Goal: Transaction & Acquisition: Purchase product/service

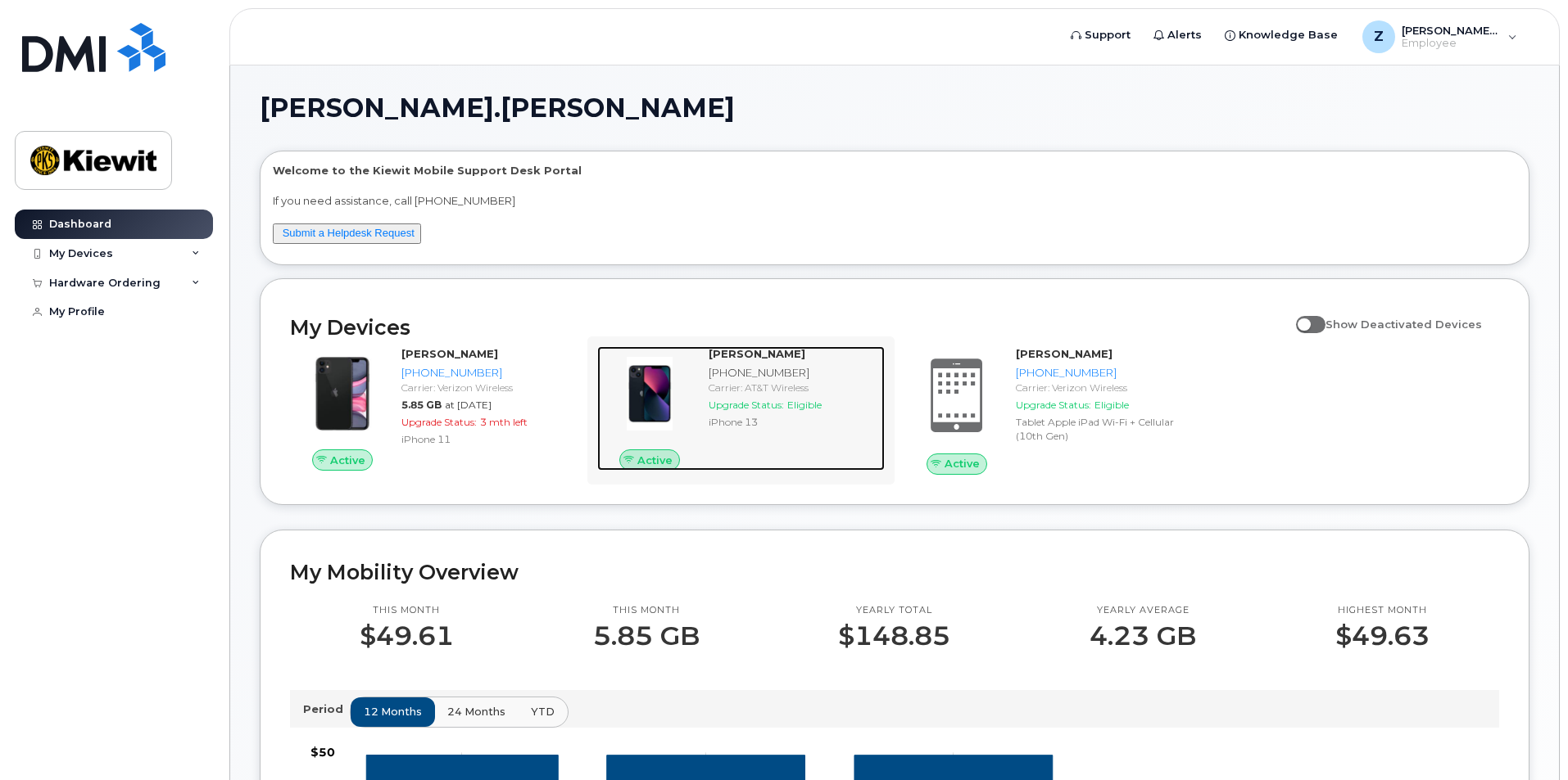
click at [724, 390] on div "Carrier: AT&T Wireless" at bounding box center [793, 388] width 169 height 14
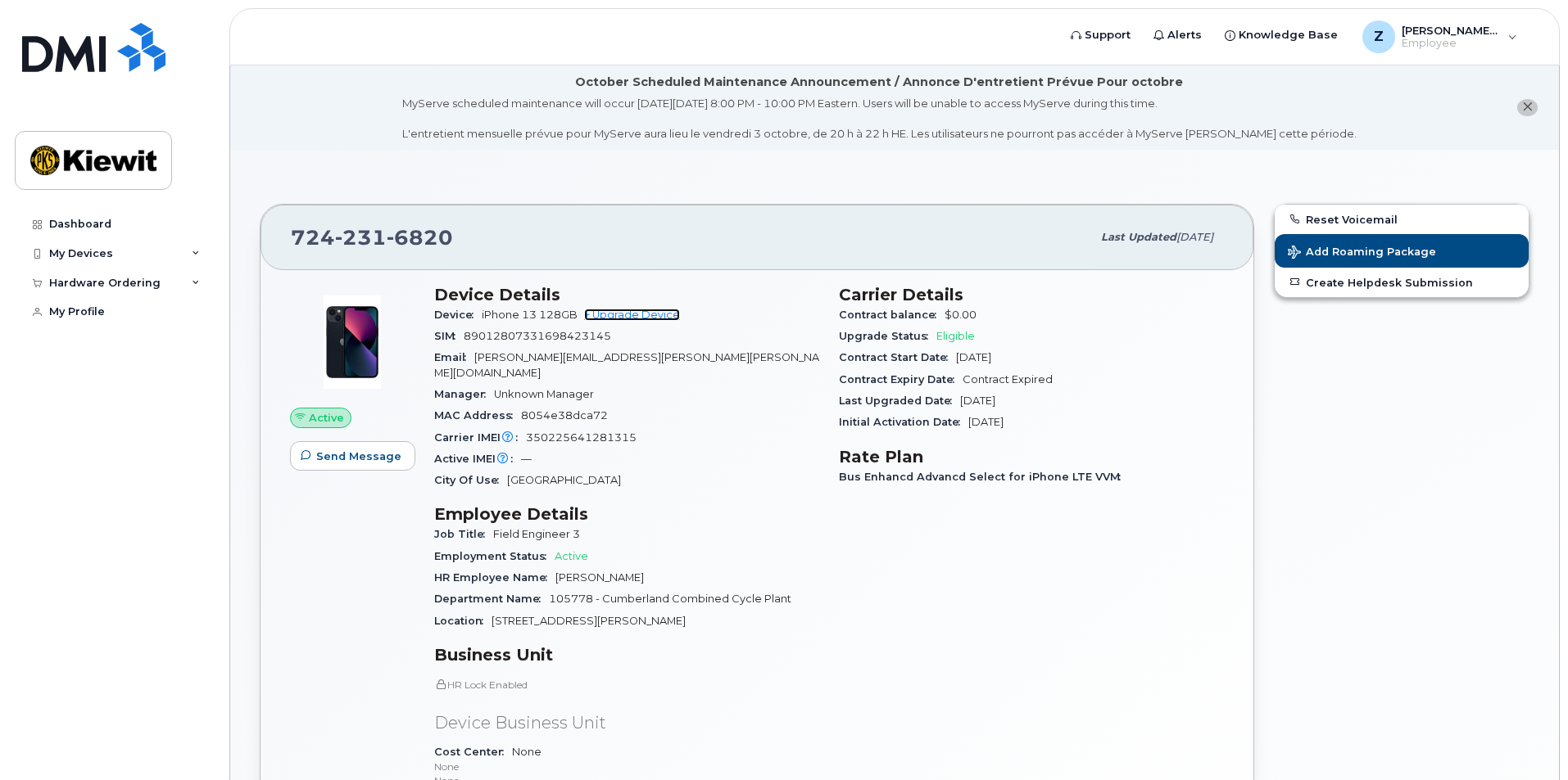
click at [640, 317] on link "+ Upgrade Device" at bounding box center [631, 315] width 95 height 12
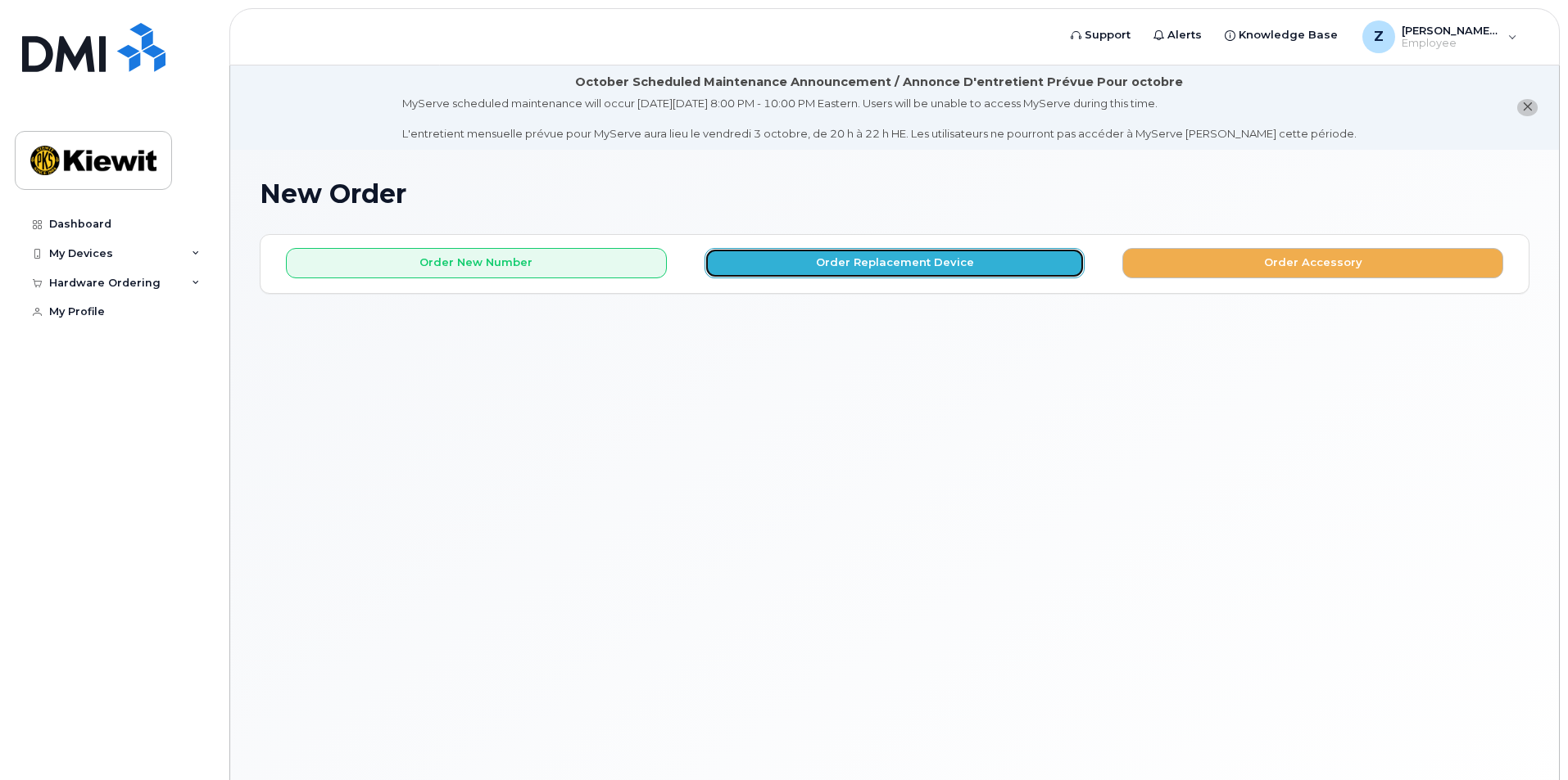
click at [829, 265] on button "Order Replacement Device" at bounding box center [895, 263] width 381 height 30
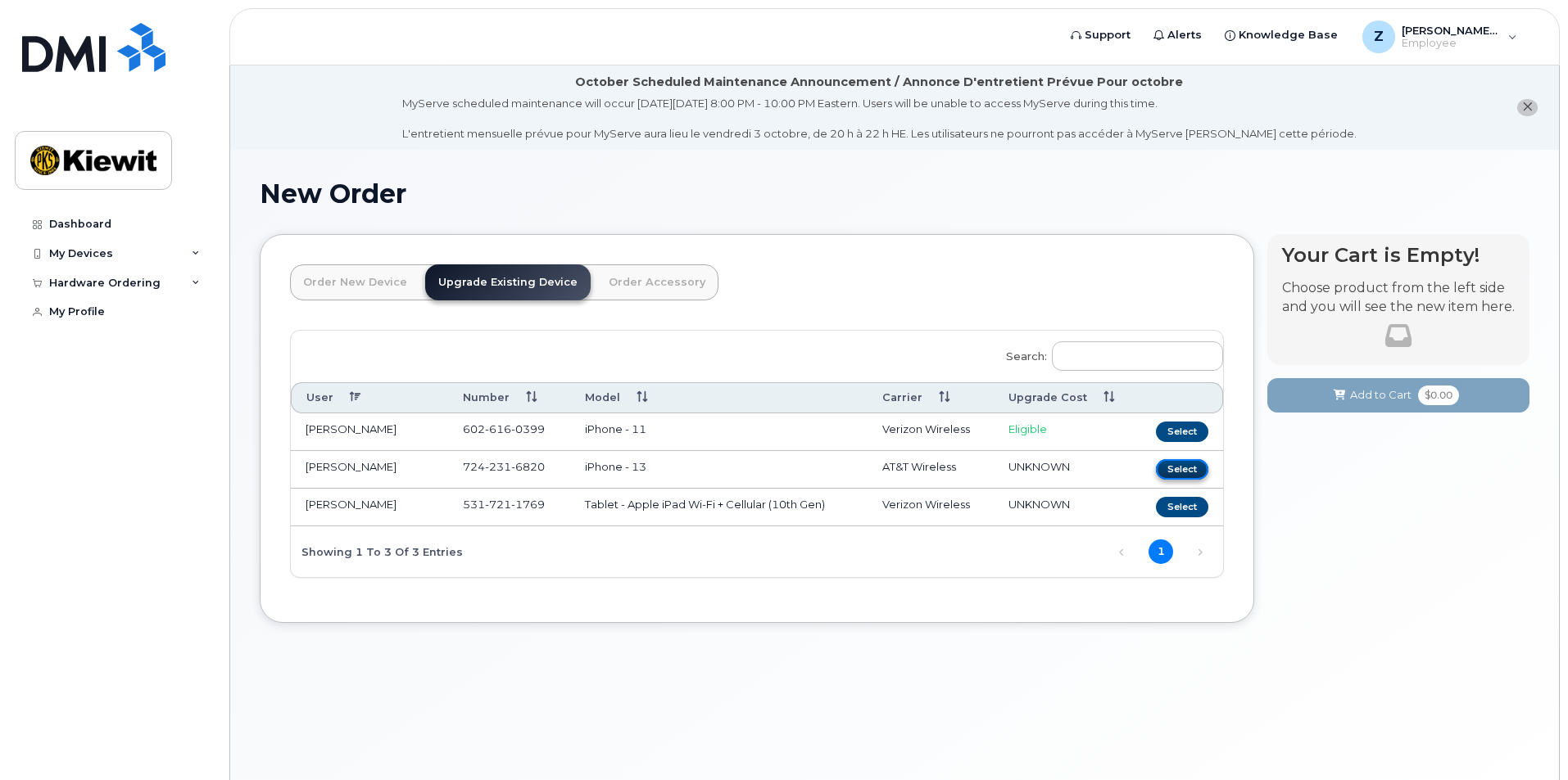
click at [1159, 469] on button "Select" at bounding box center [1182, 469] width 53 height 21
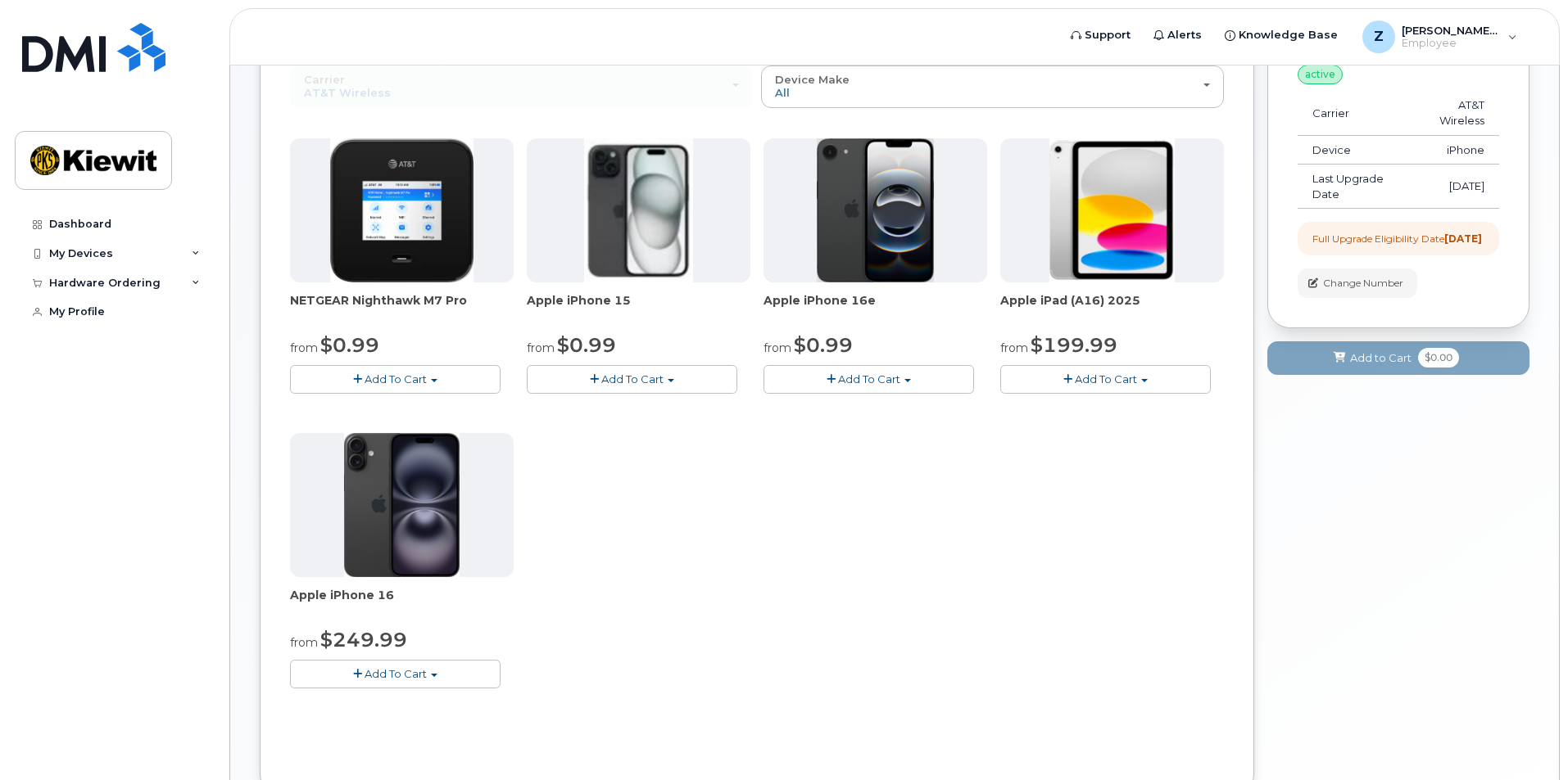
scroll to position [273, 0]
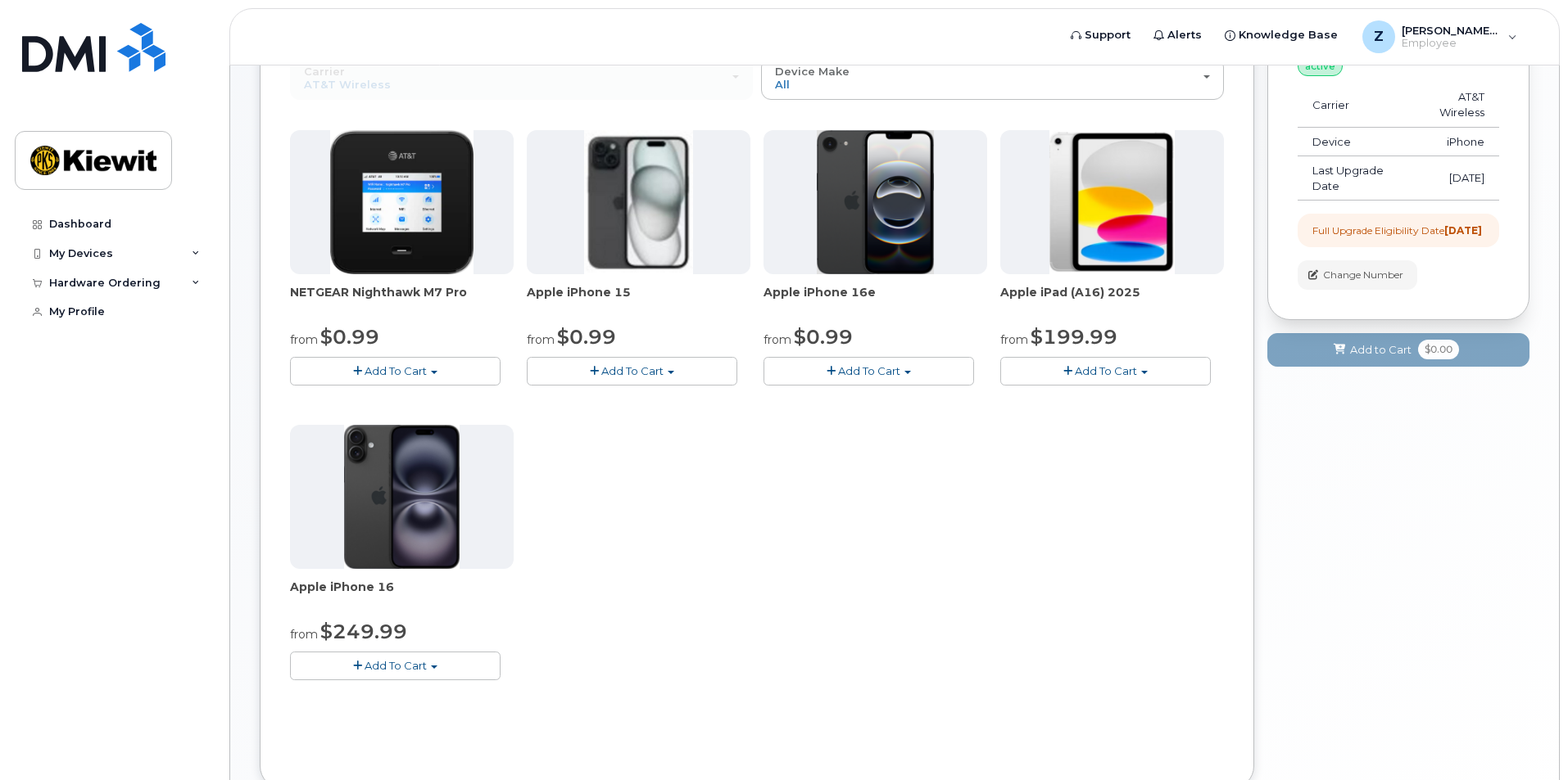
click at [669, 375] on button "Add To Cart" at bounding box center [632, 371] width 210 height 29
click at [907, 364] on button "Add To Cart" at bounding box center [869, 371] width 210 height 29
click at [684, 366] on button "Add To Cart" at bounding box center [632, 371] width 210 height 29
click at [666, 401] on link "$0.99 - 2 Year Upgrade (128GB)" at bounding box center [633, 401] width 206 height 21
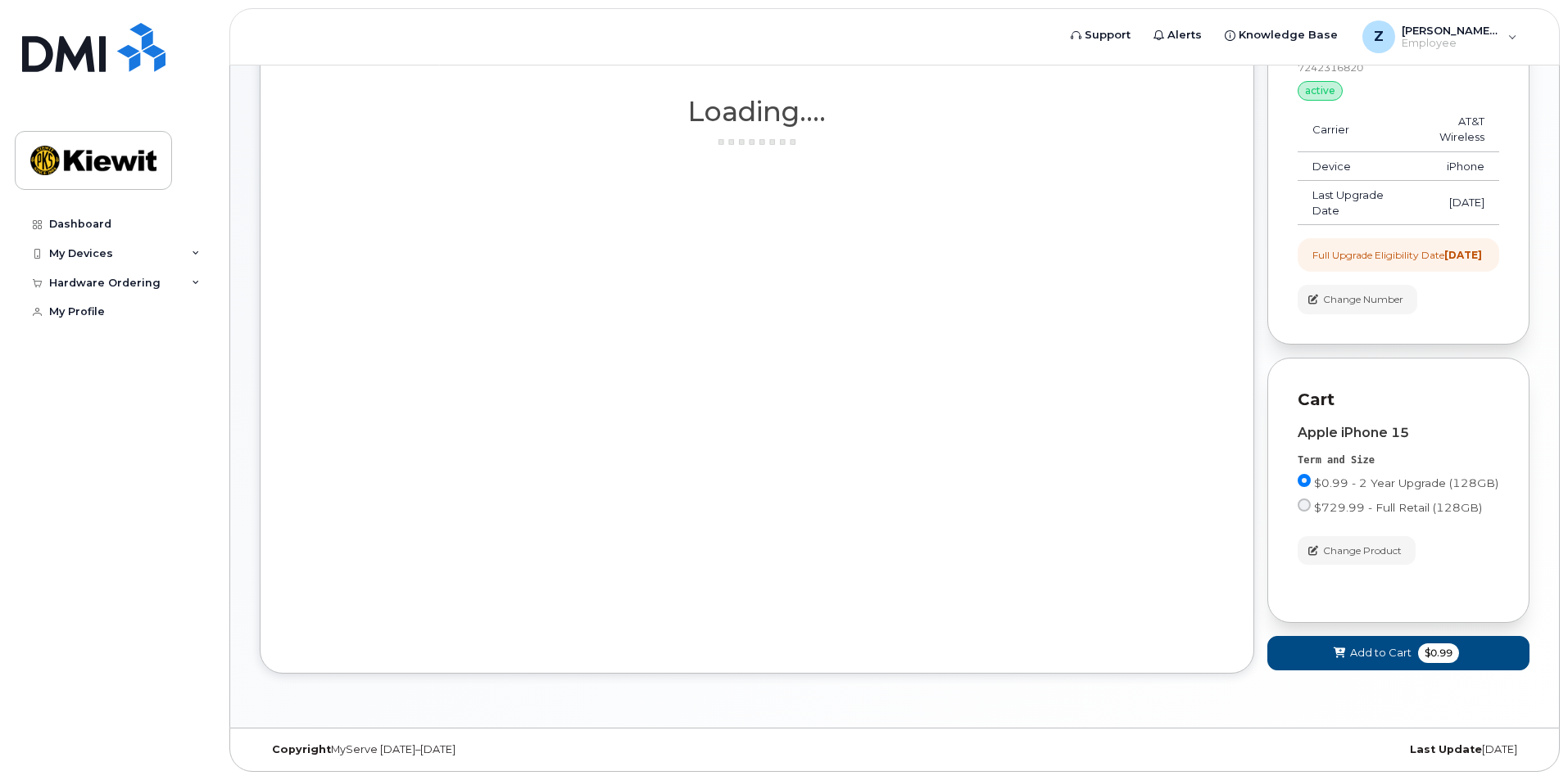
scroll to position [262, 0]
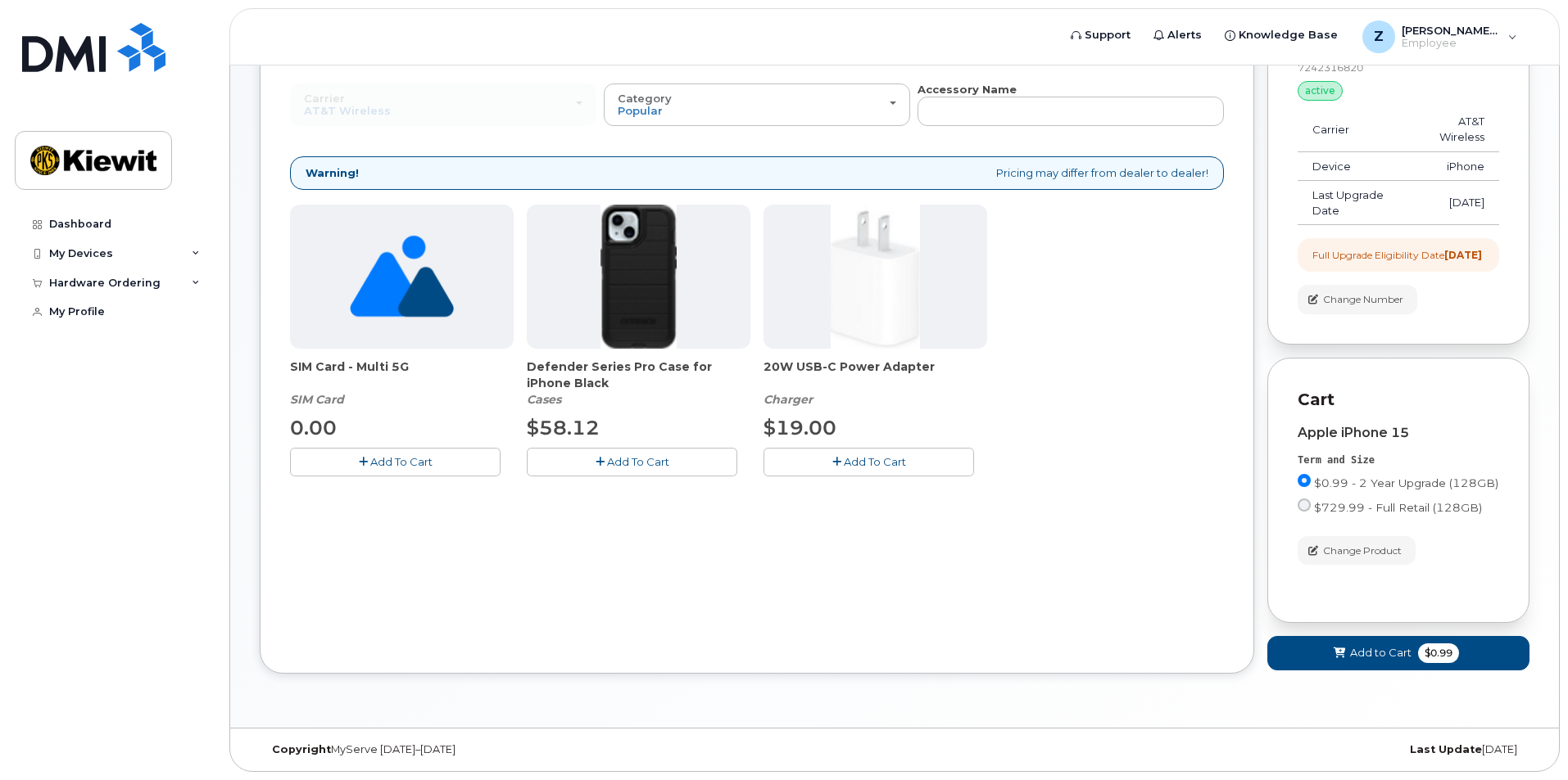
click at [836, 455] on button "Add To Cart" at bounding box center [869, 462] width 210 height 29
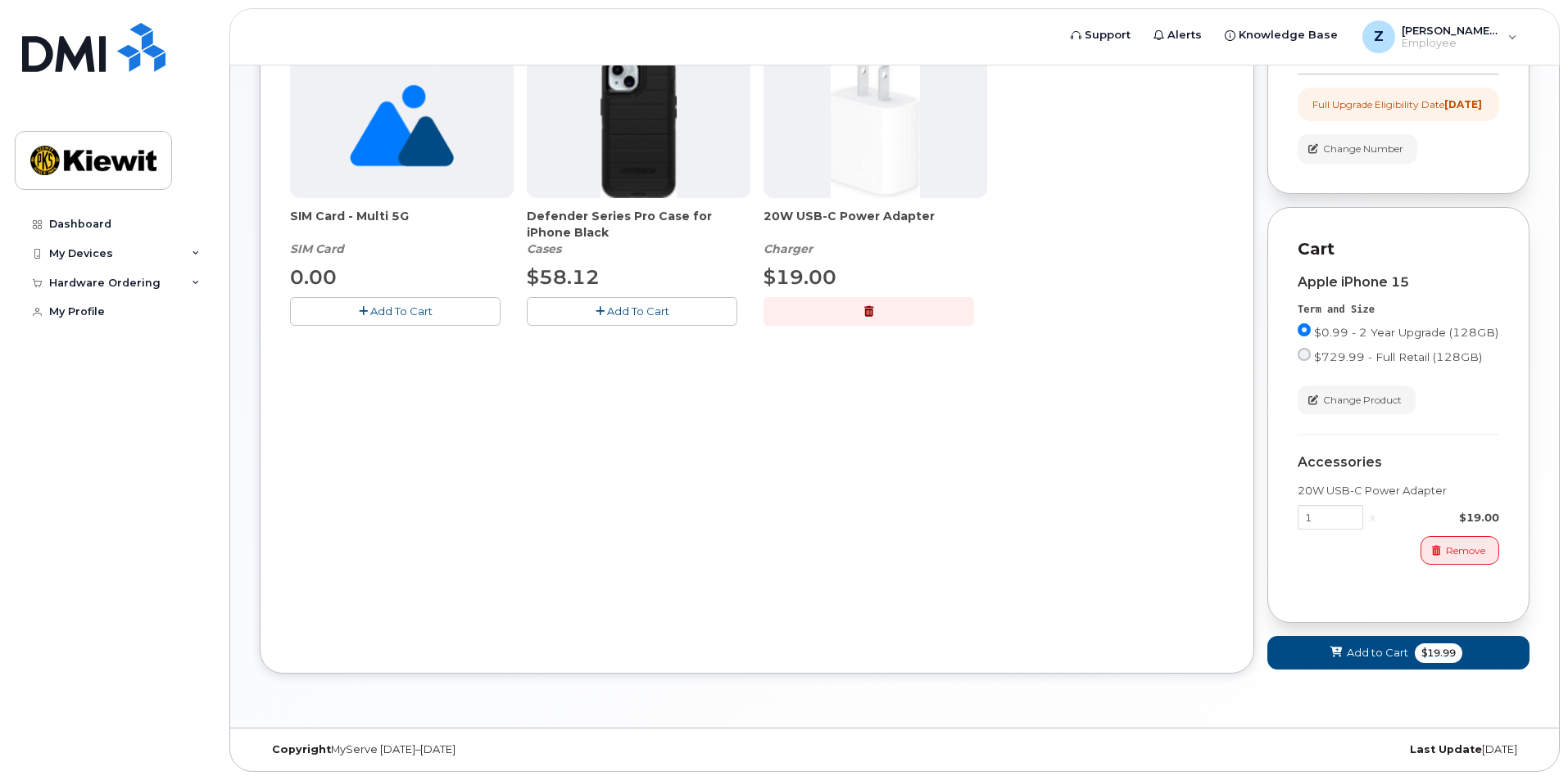
scroll to position [413, 0]
click at [1432, 658] on span "$19.99" at bounding box center [1438, 653] width 47 height 20
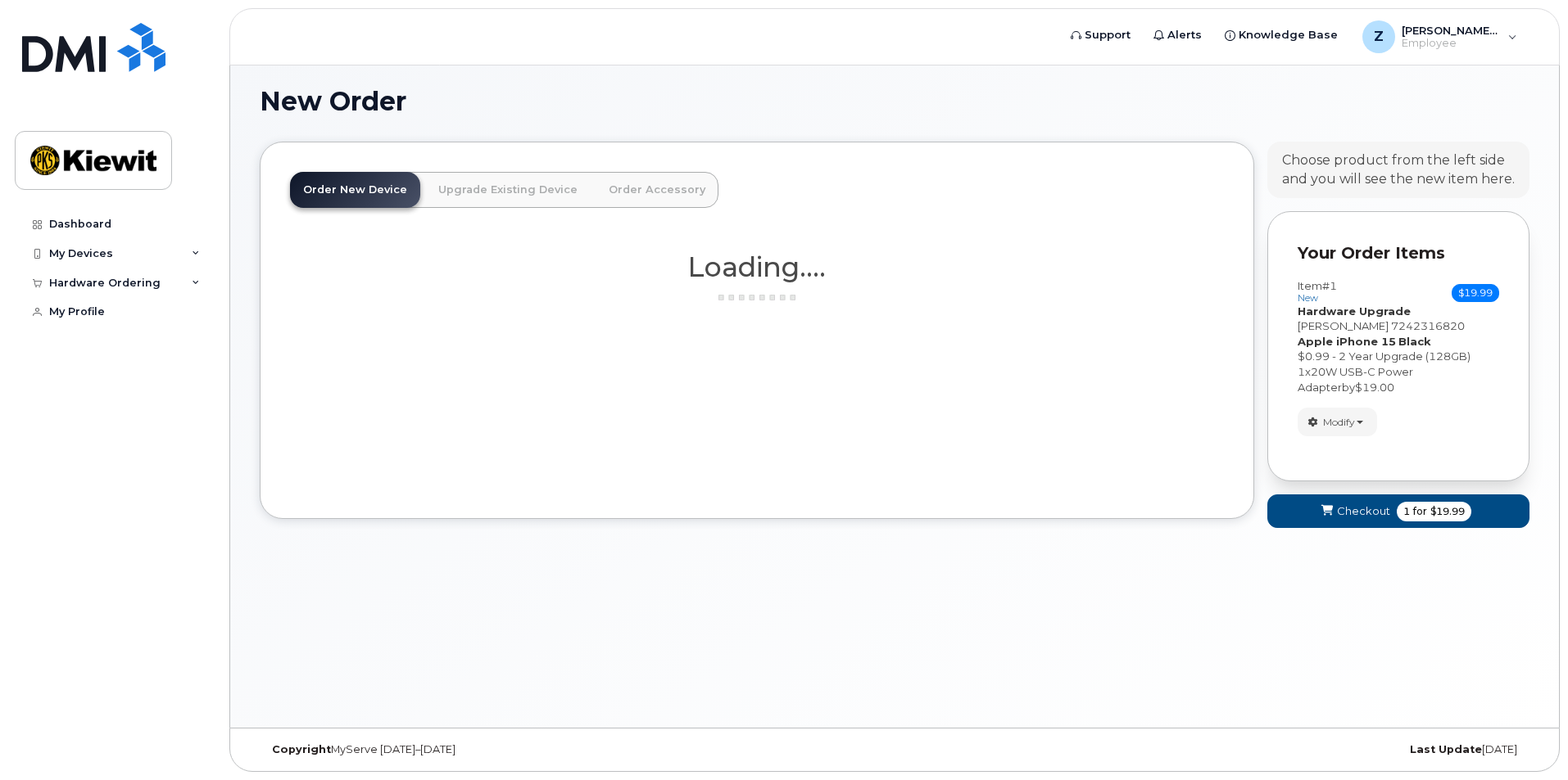
scroll to position [388, 0]
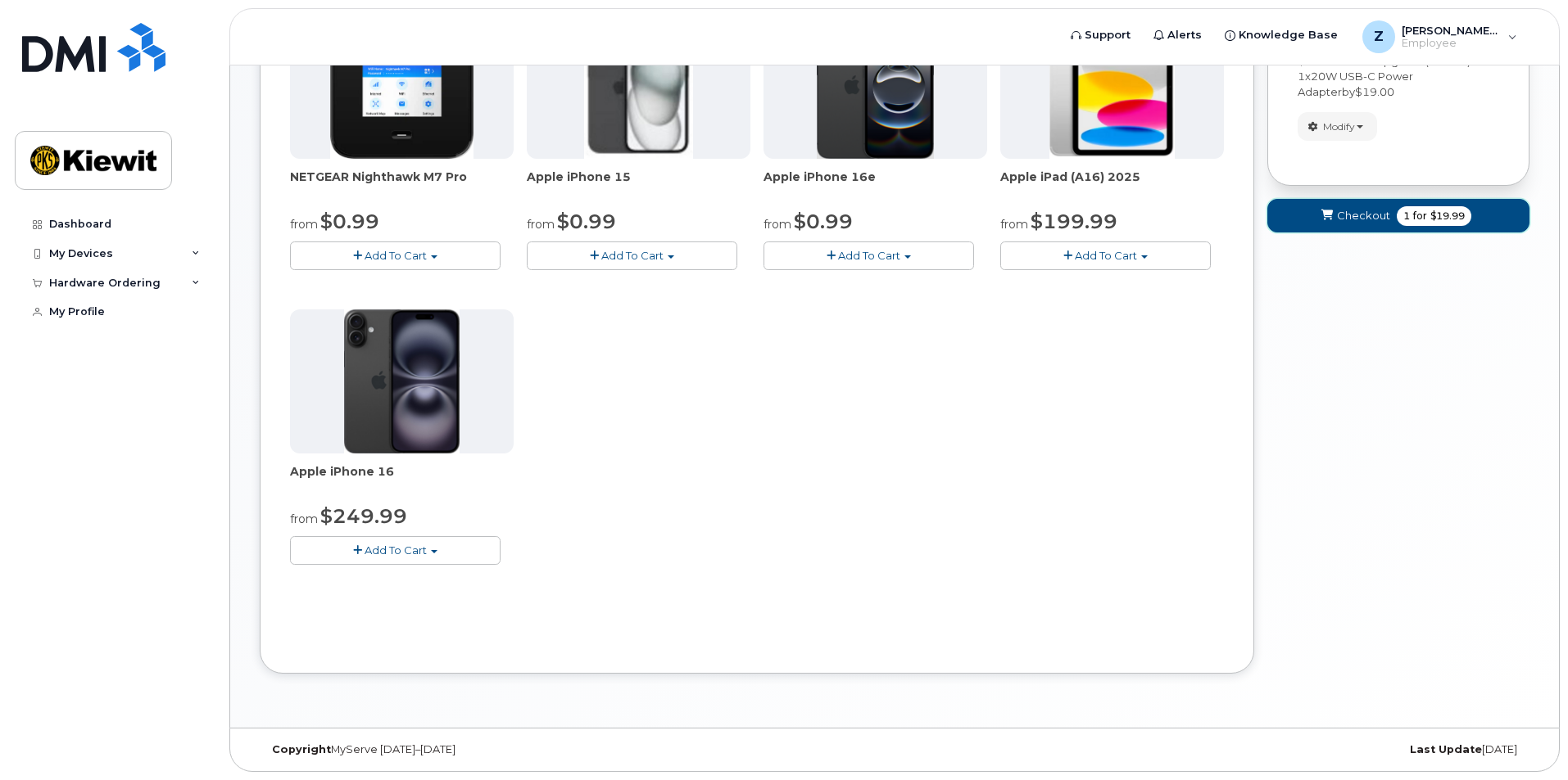
click at [1366, 212] on span "Checkout" at bounding box center [1364, 215] width 54 height 15
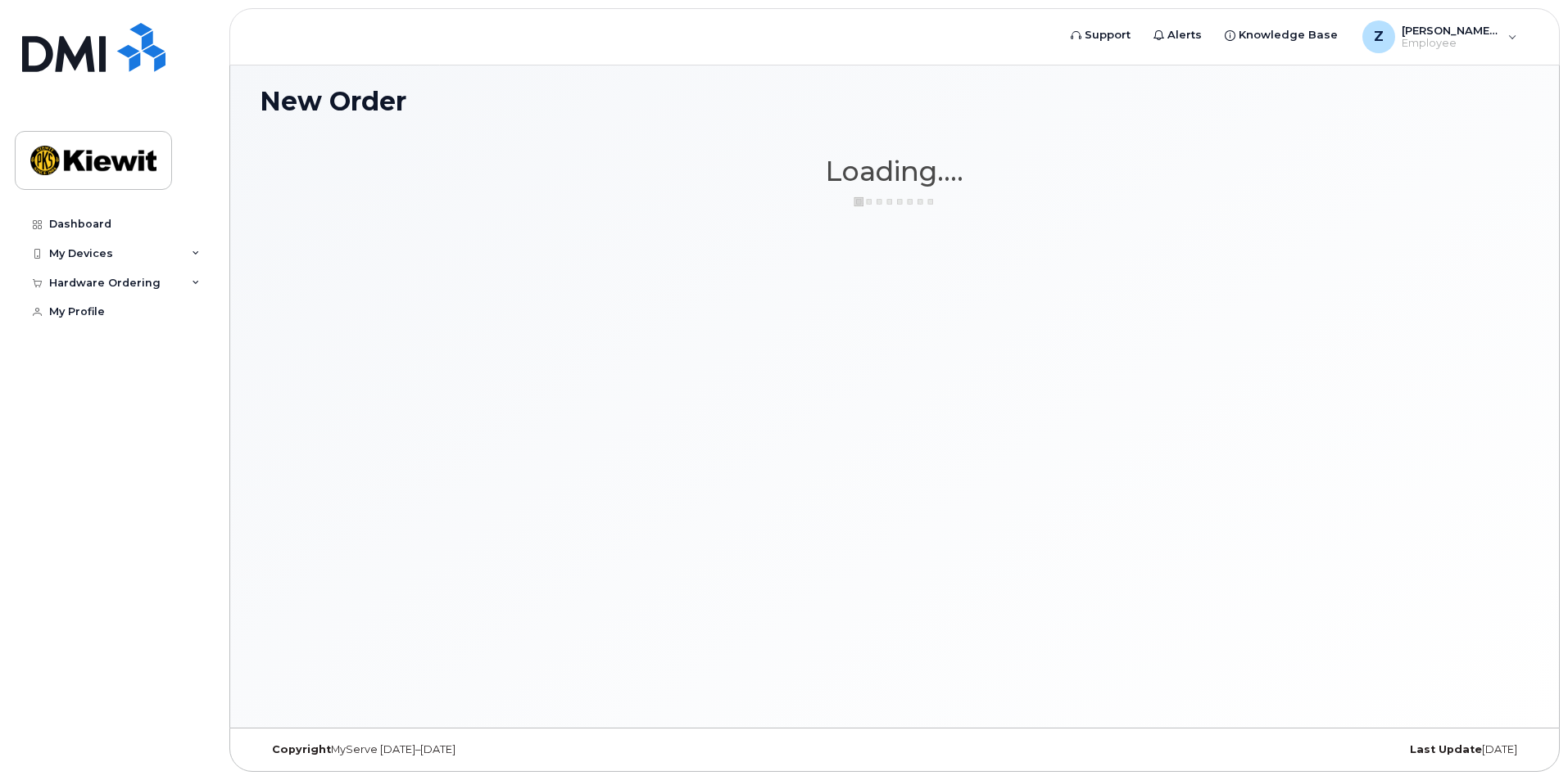
scroll to position [93, 0]
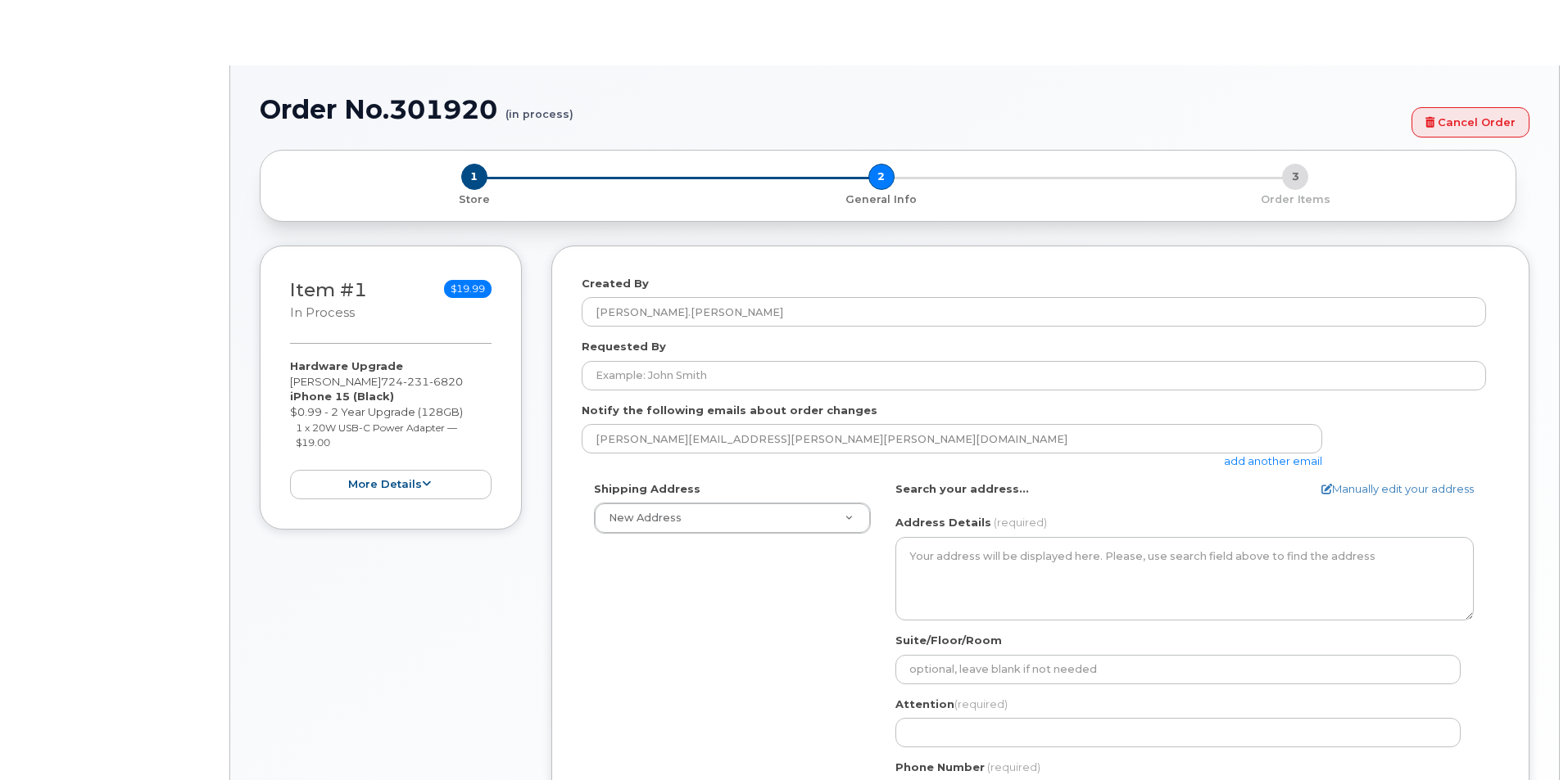
select select
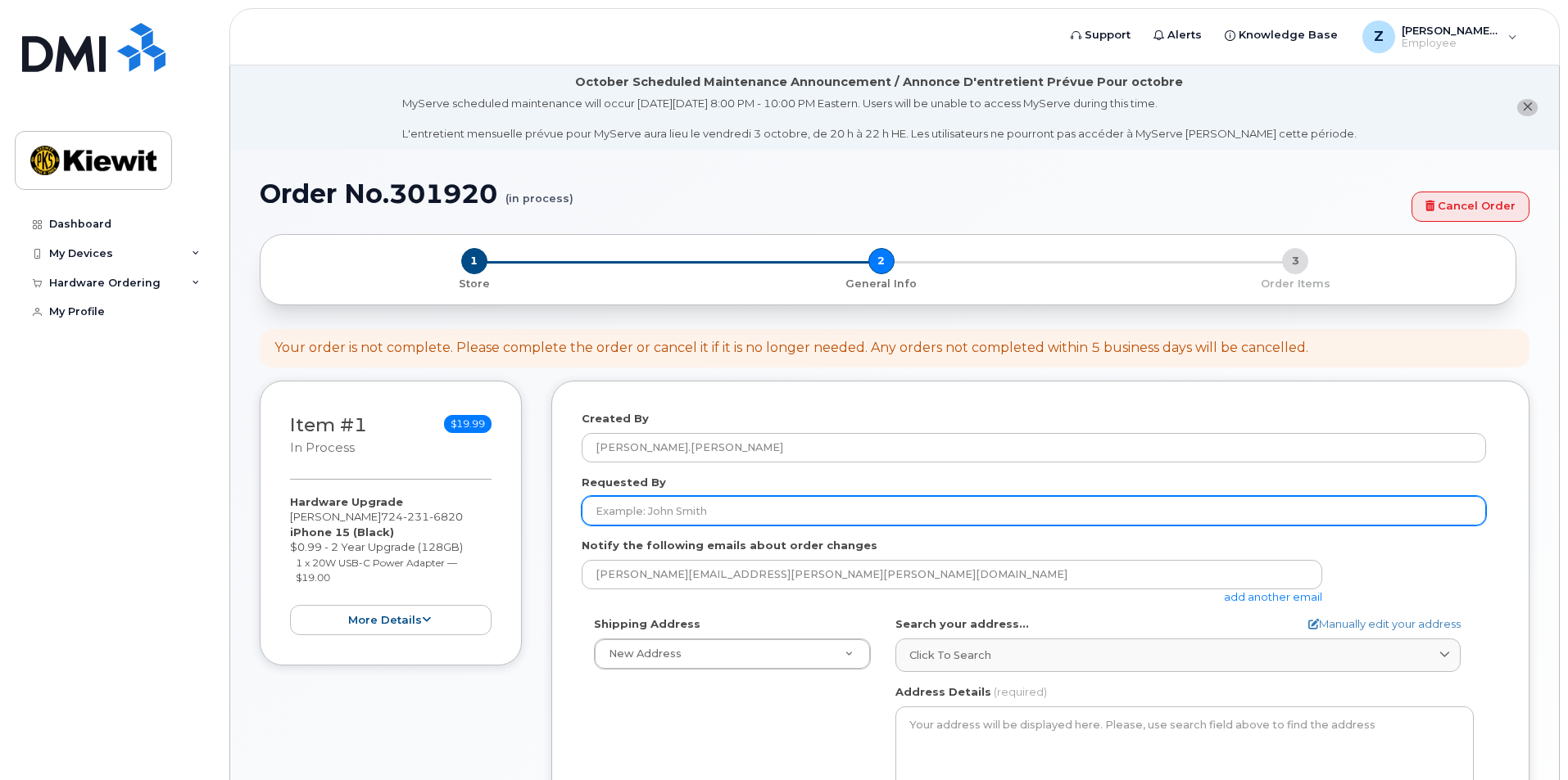
click at [706, 510] on input "Requested By" at bounding box center [1034, 511] width 904 height 29
type input "z"
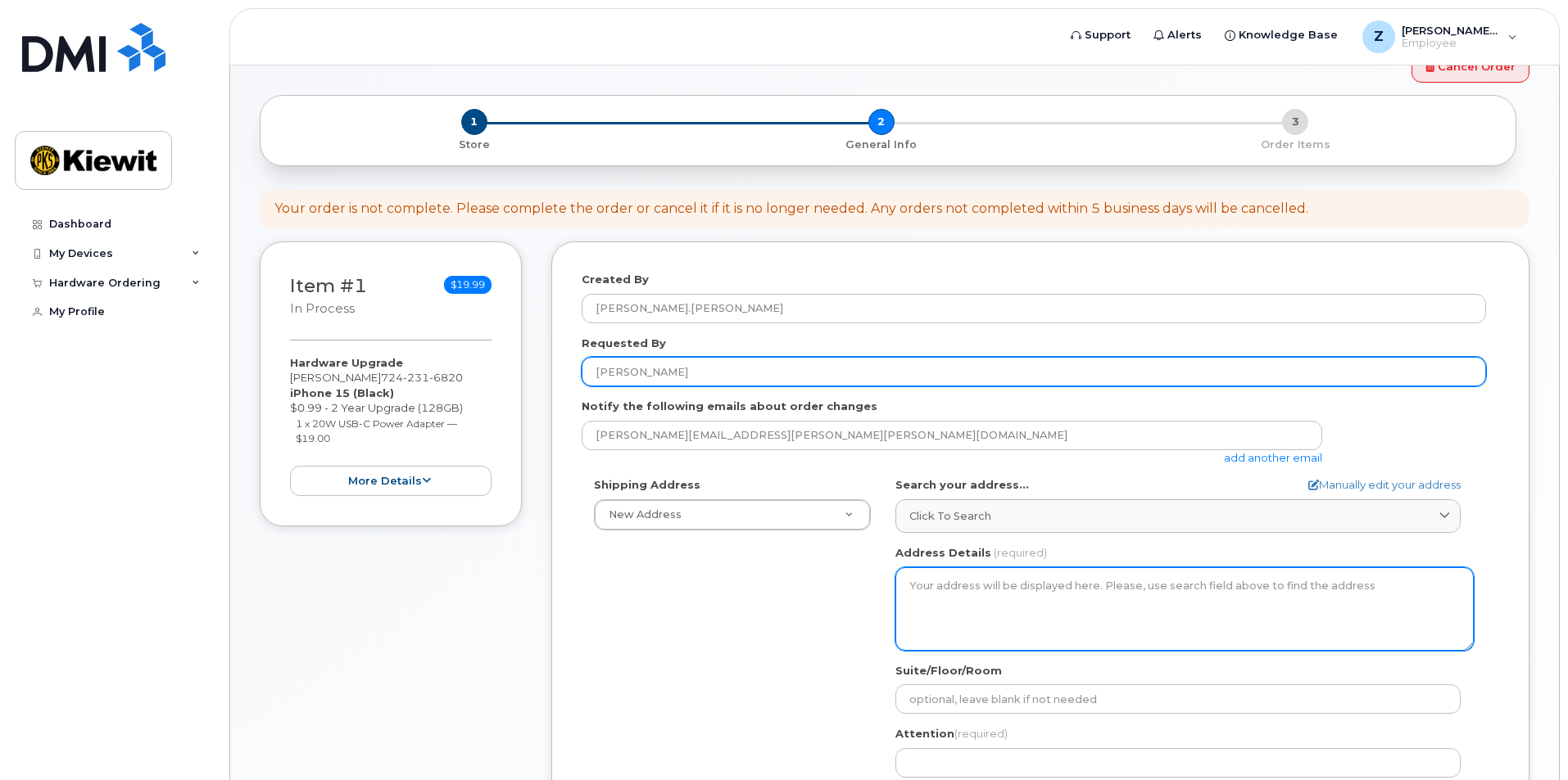
scroll to position [273, 0]
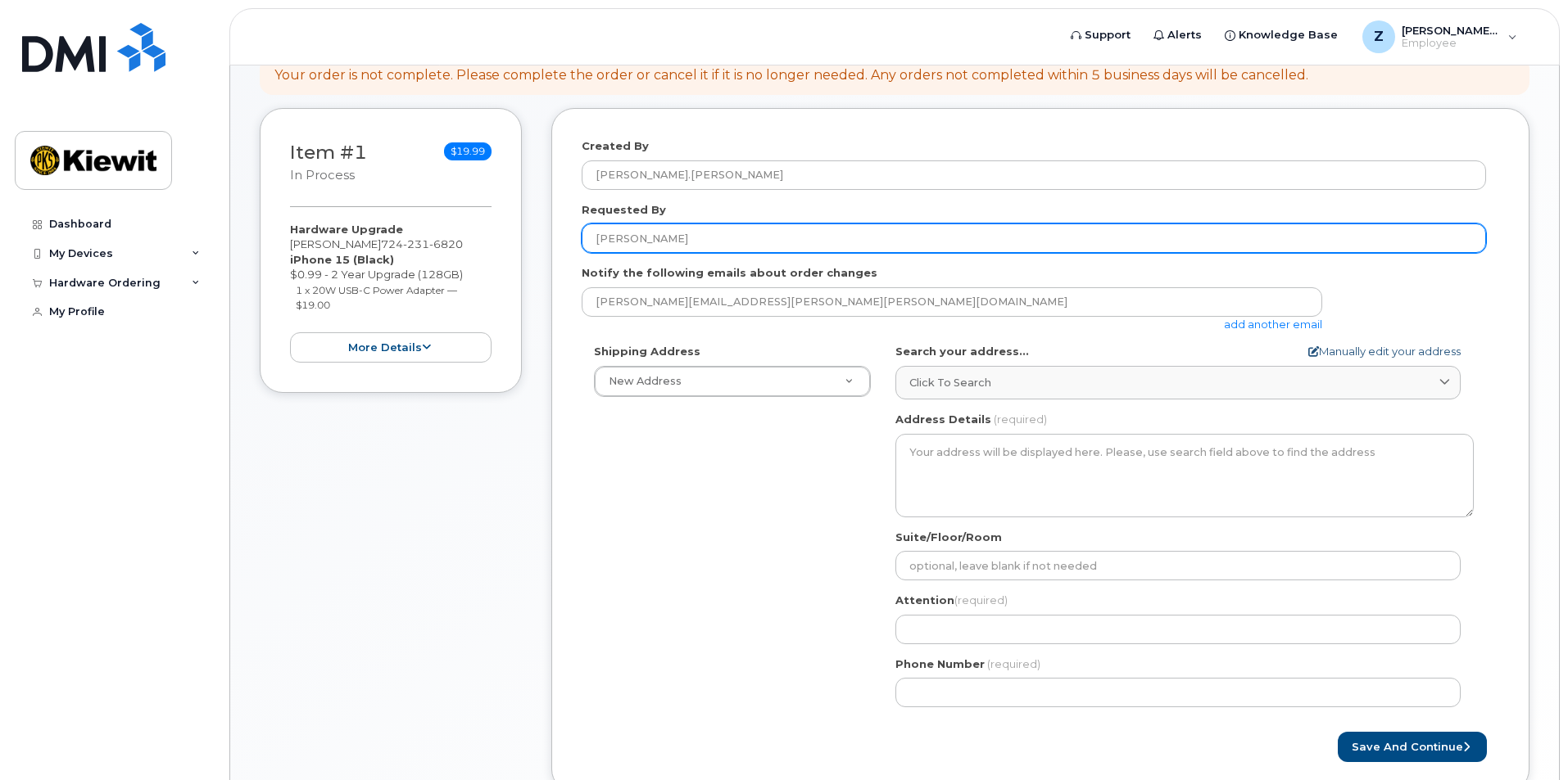
type input "ZACHARY MUSIAL"
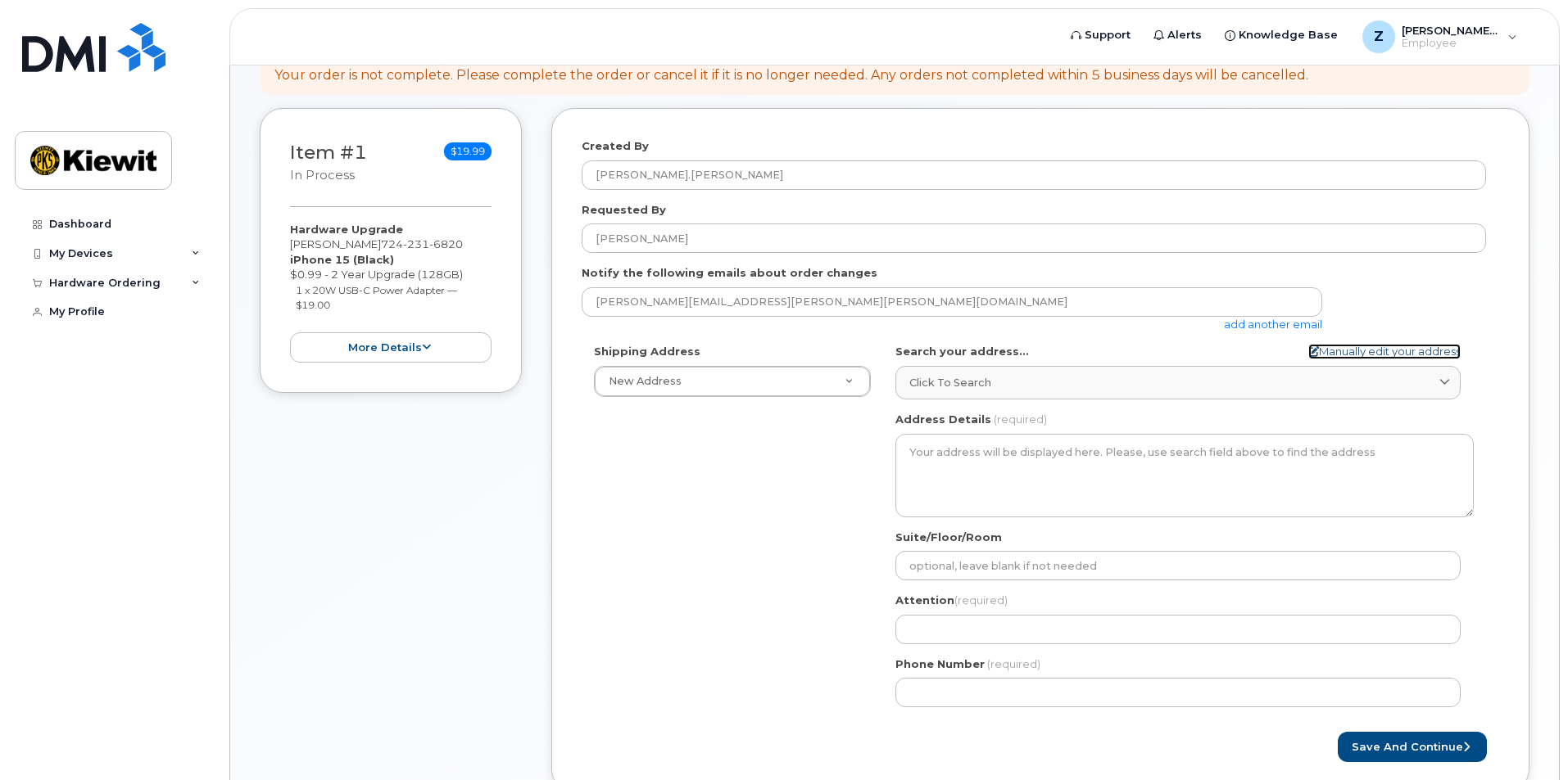
click at [1357, 351] on link "Manually edit your address" at bounding box center [1384, 351] width 153 height 15
select select
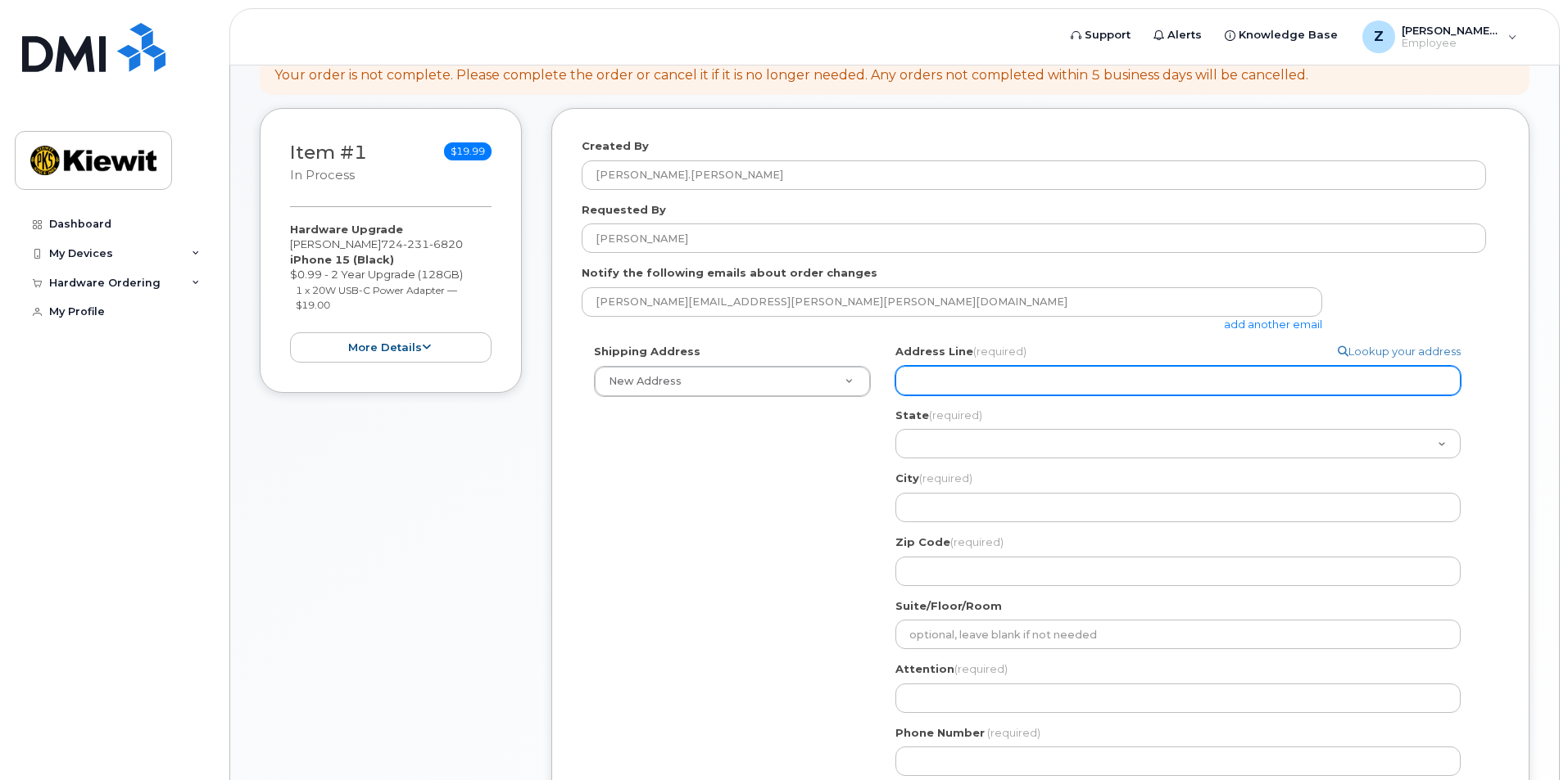
click at [1003, 387] on input "Address Line (required)" at bounding box center [1178, 381] width 565 height 29
select select
type input "4"
select select
type input "45"
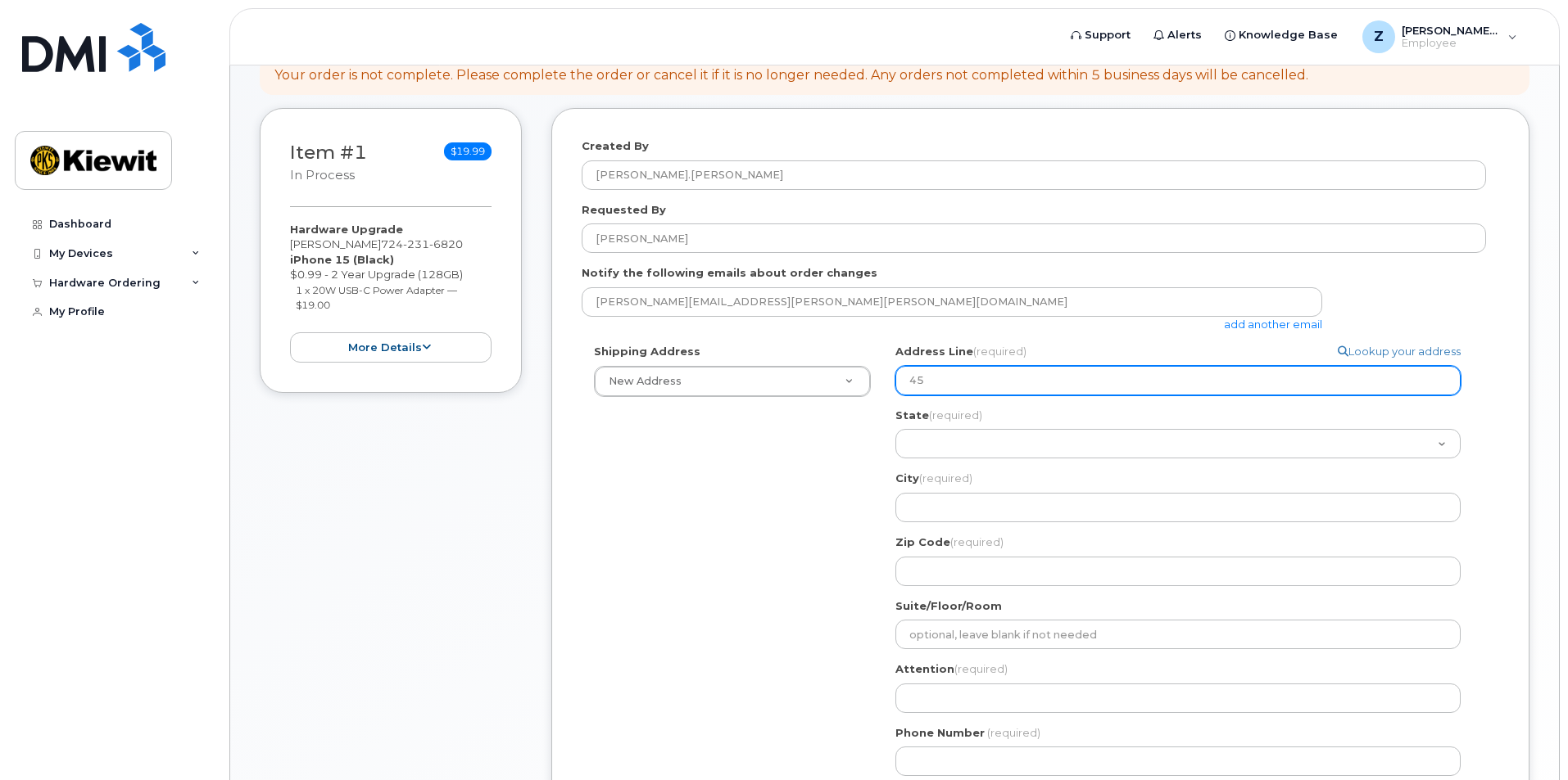
select select
type input "455"
select select
type input "455 O"
select select
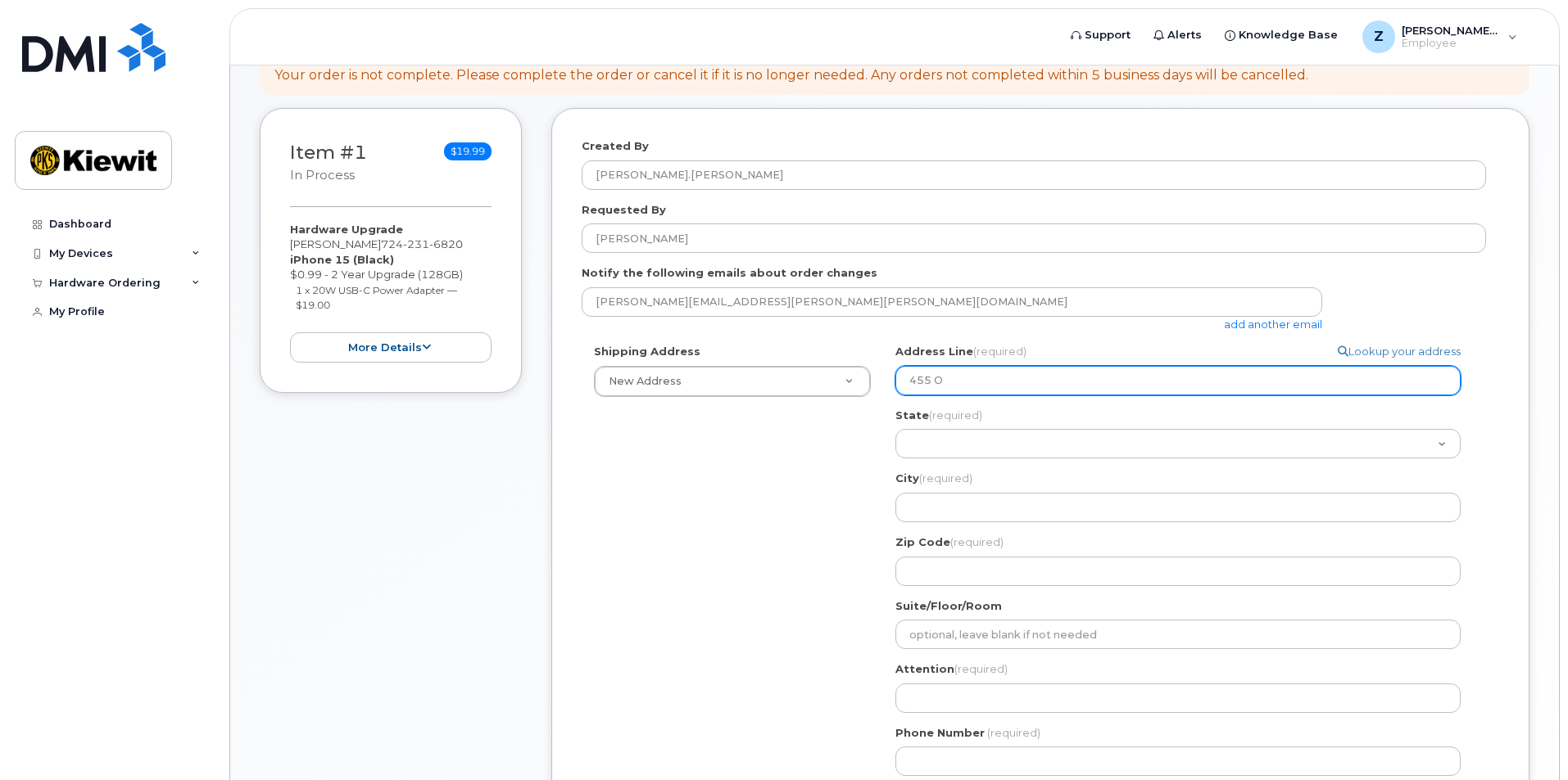
type input "455 OL"
select select
type input "455 OLD"
select select
type input "455 OLD S"
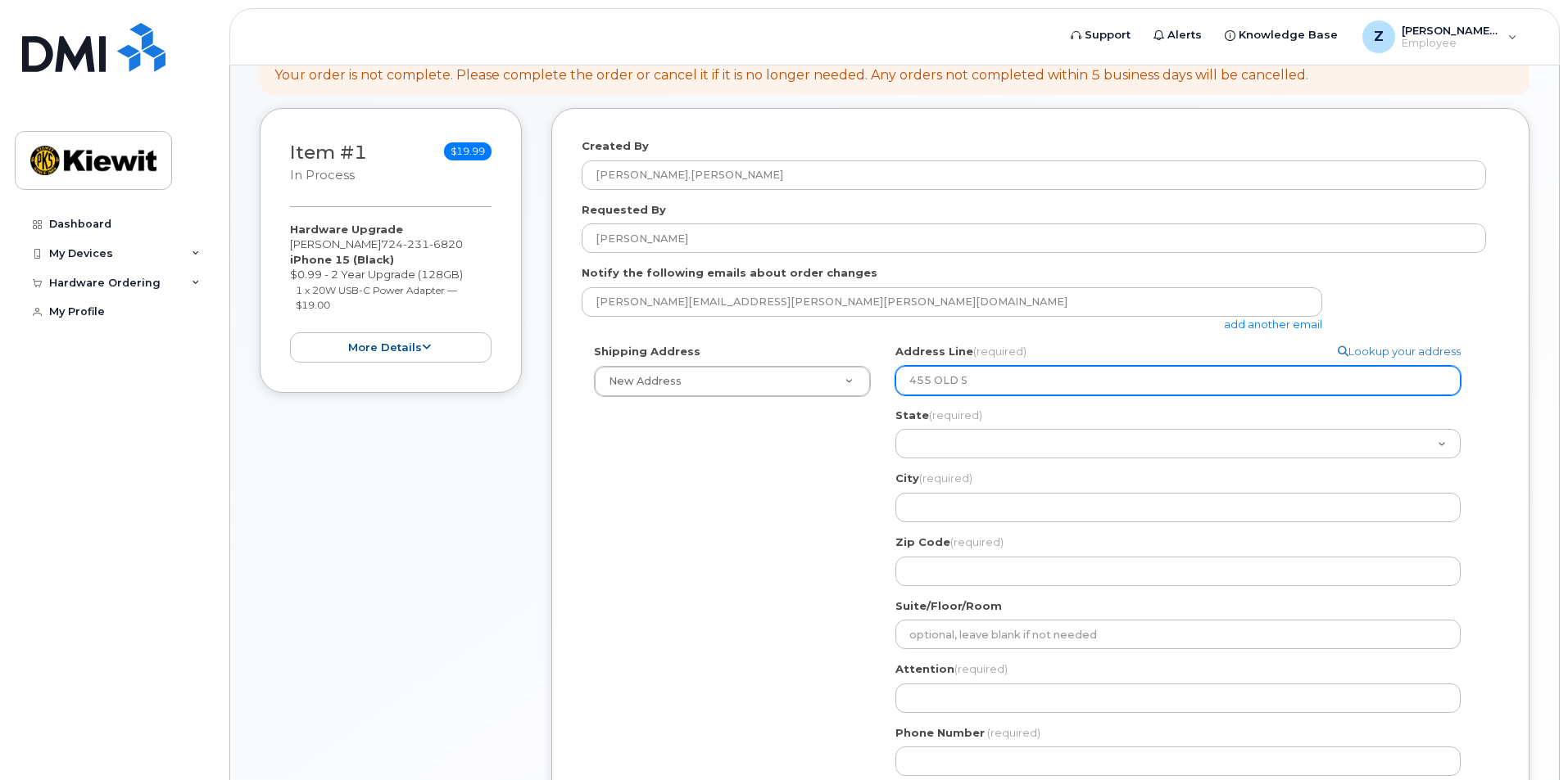
select select
type input "455 OLD SC"
select select
type input "455 OLD SCO"
select select
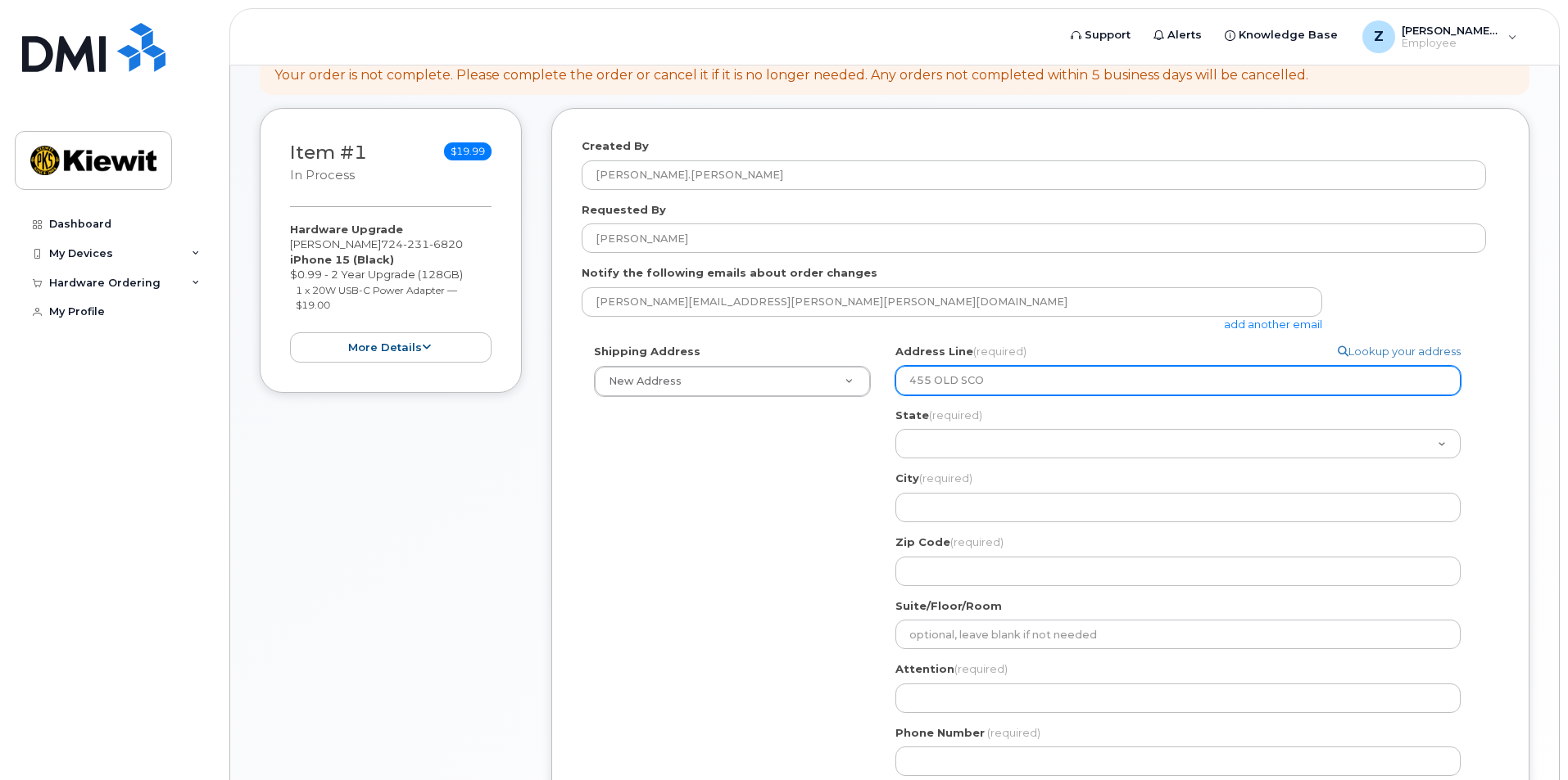
type input "455 OLD SCOT"
select select
type input "455 OLD SCOTT"
select select
type input "455 OLD SCOTT R"
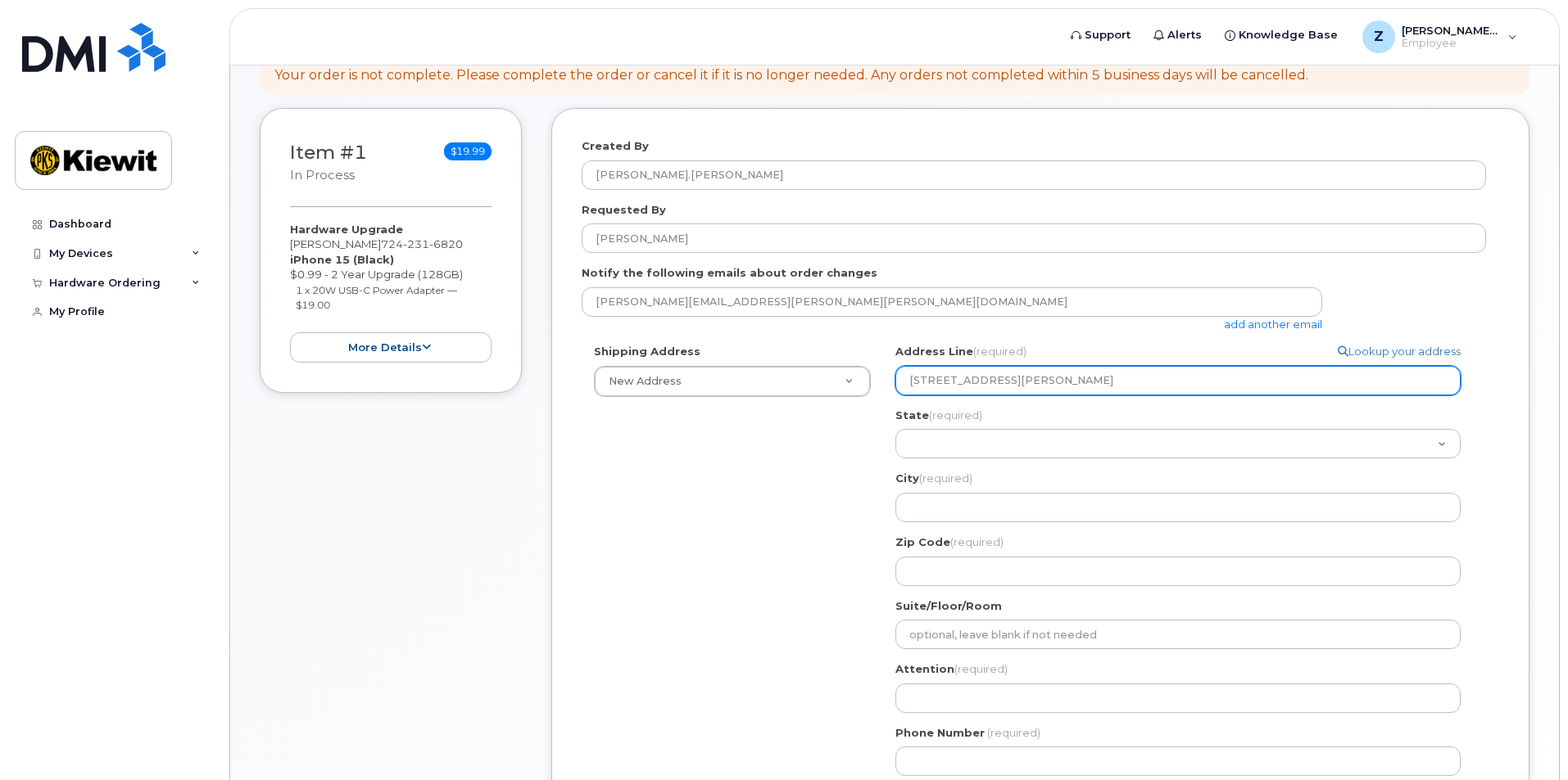
select select
type input "455 OLD SCOTT RD"
select select
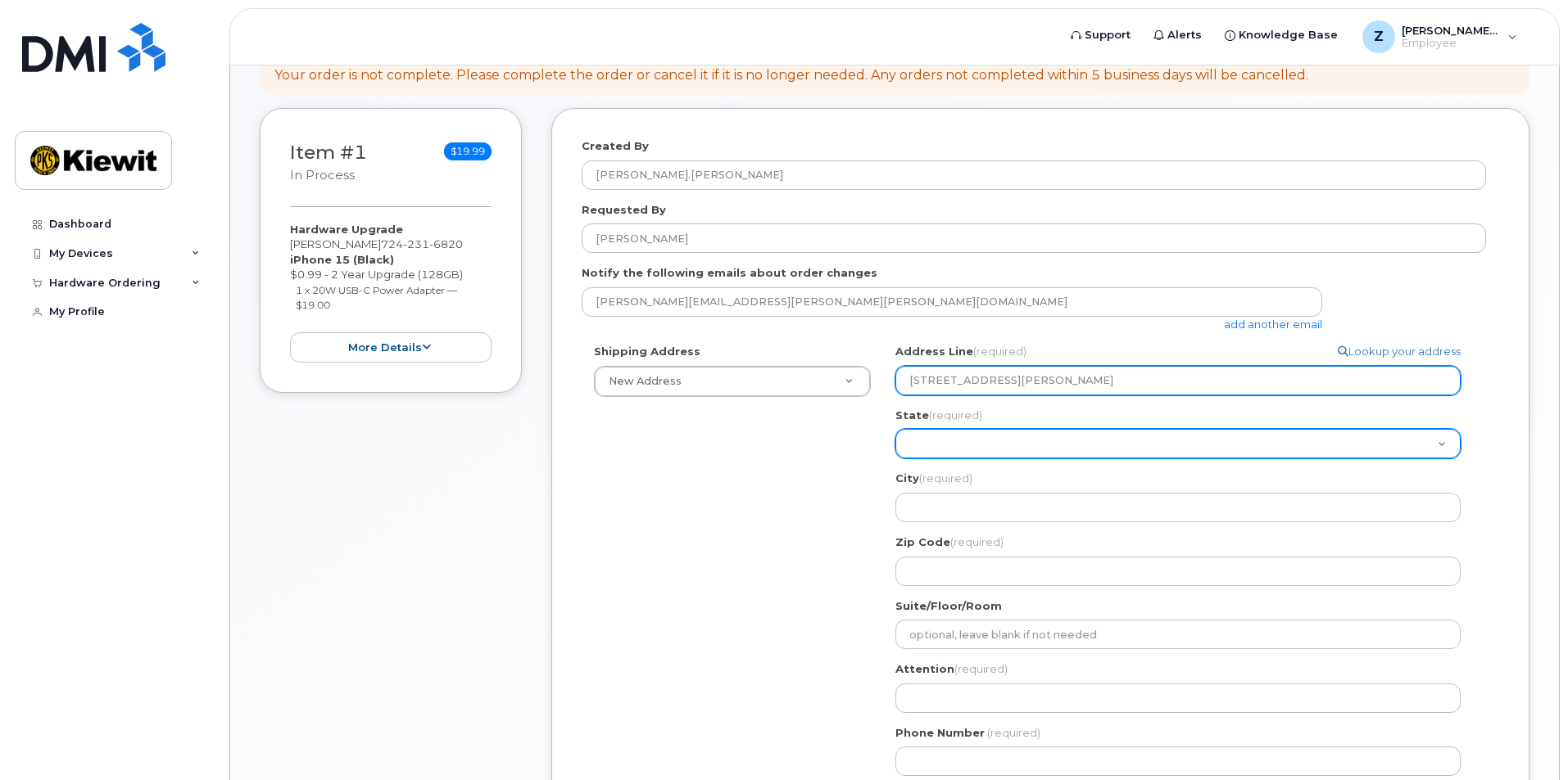
type input "455 OLD SCOTT RD."
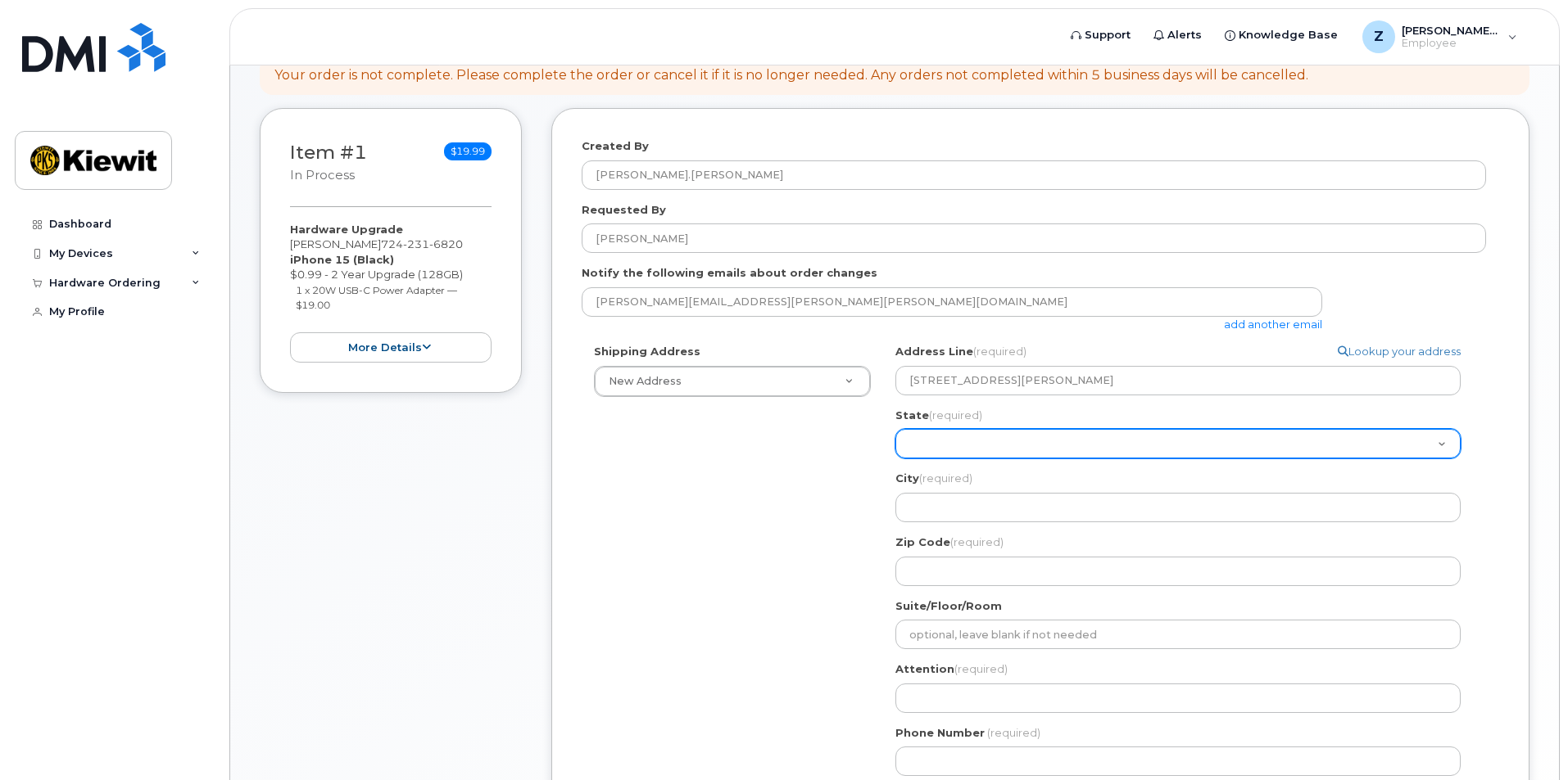
click at [929, 452] on select "Alabama Alaska American Samoa Arizona Arkansas California Colorado Connecticut …" at bounding box center [1178, 443] width 565 height 29
select select "TN"
click at [895, 429] on select "Alabama Alaska American Samoa Arizona Arkansas California Colorado Connecticut …" at bounding box center [1178, 443] width 565 height 29
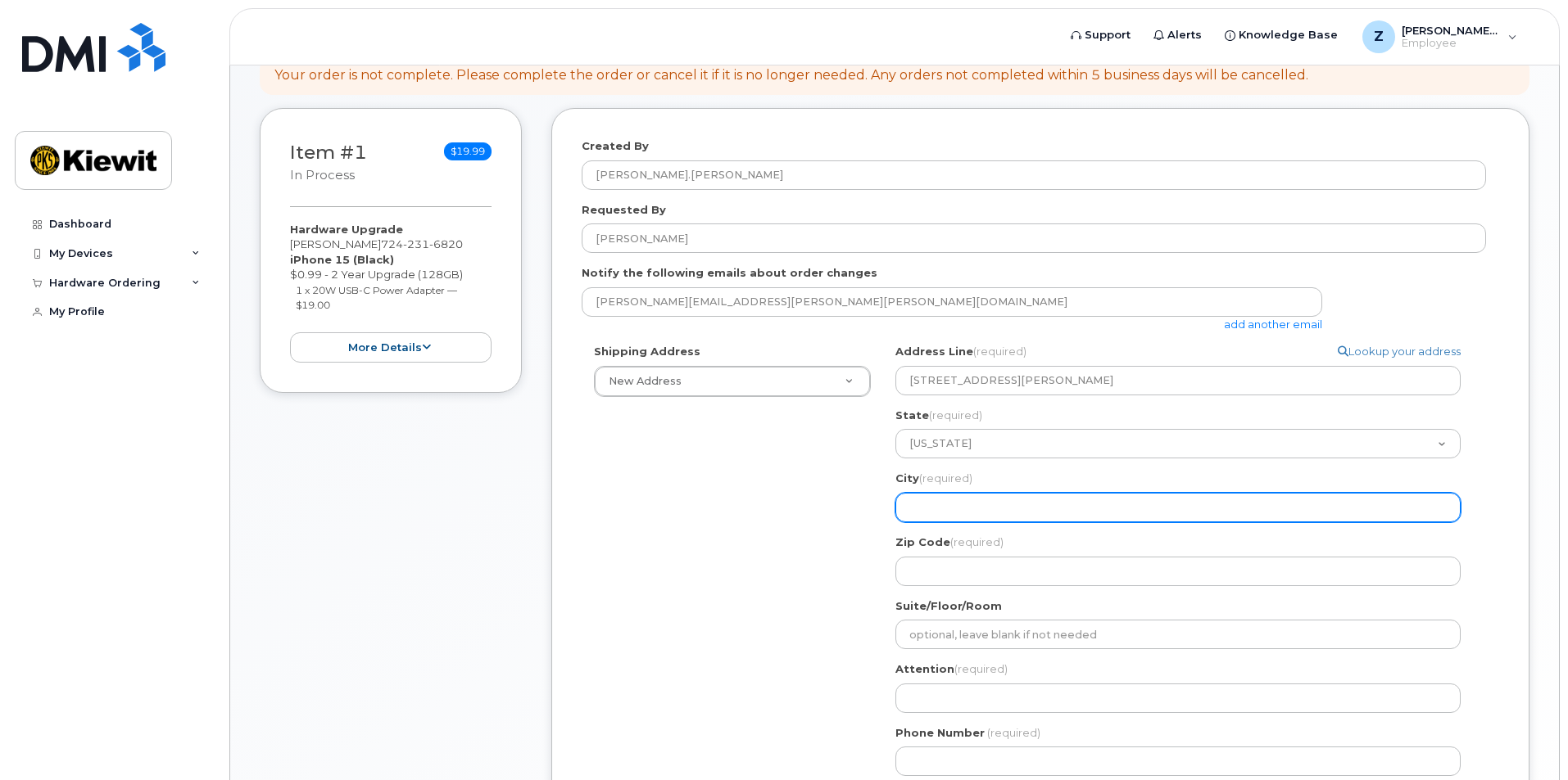
click at [961, 501] on input "City (required)" at bounding box center [1178, 507] width 565 height 29
select select
type input "C"
select select
type input "CU"
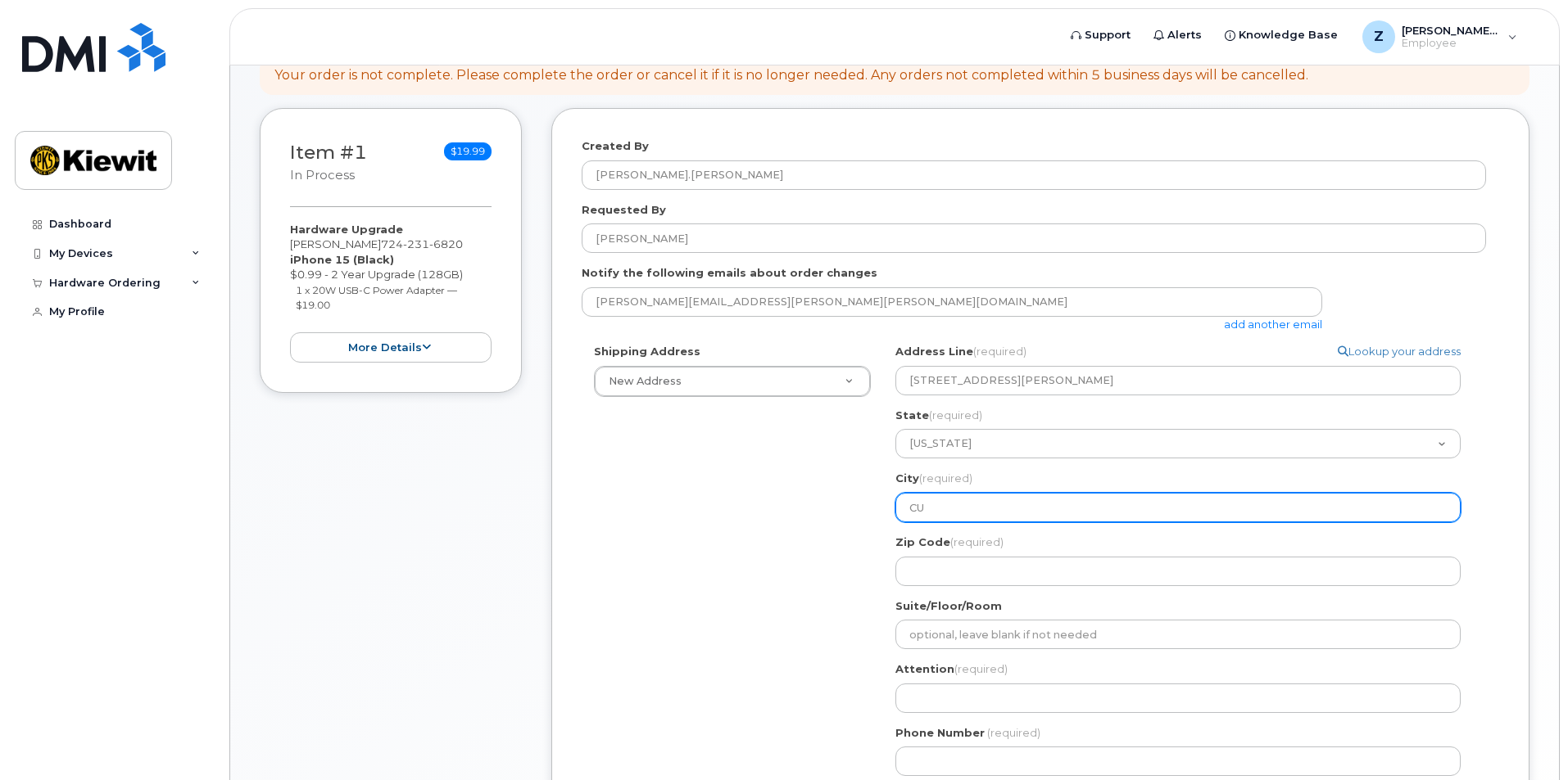
select select
type input "CUM"
select select
type input "CUMB"
select select
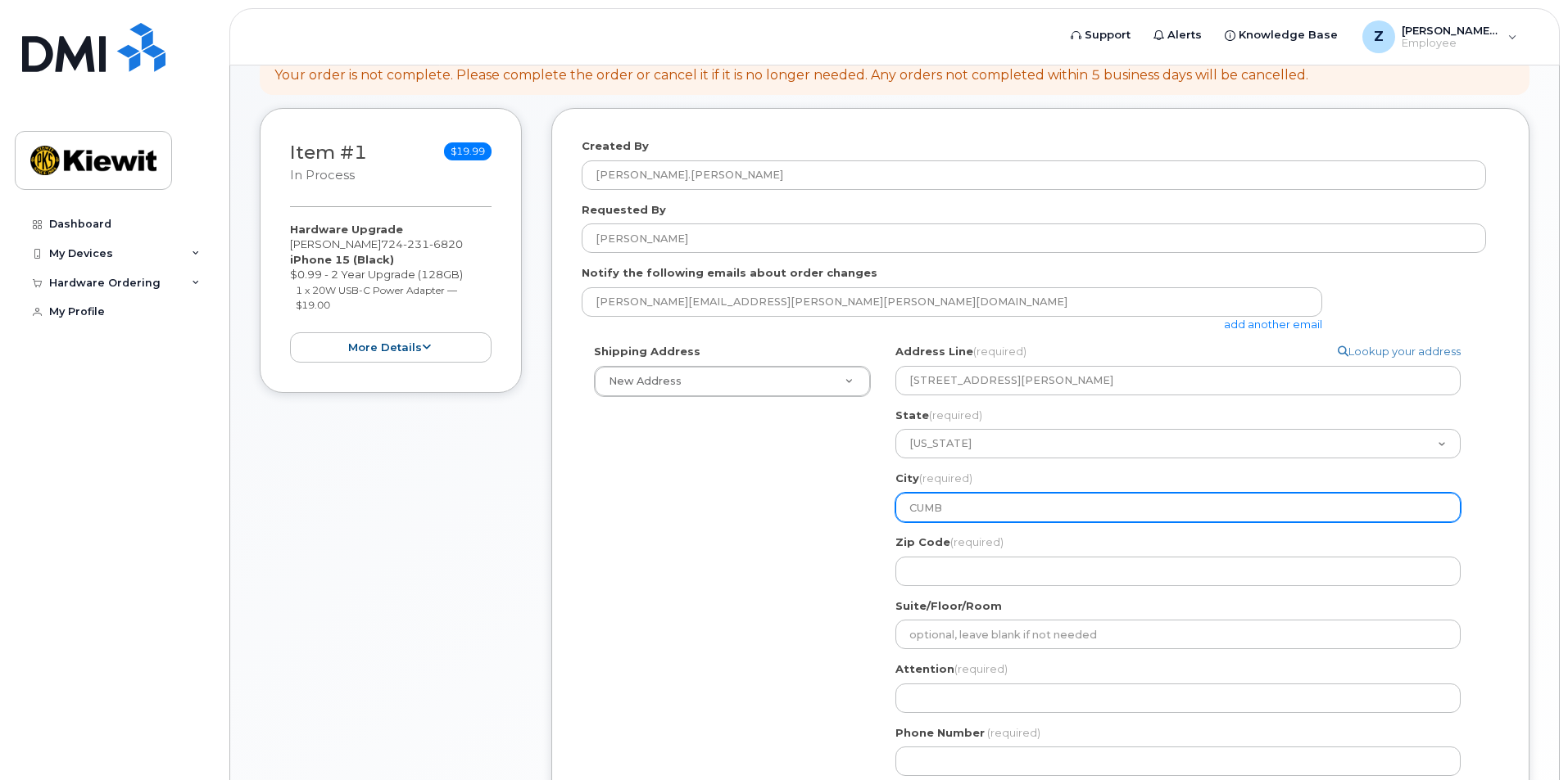
type input "CUMBE"
select select
type input "CUMBER"
select select
type input "CUMBERL"
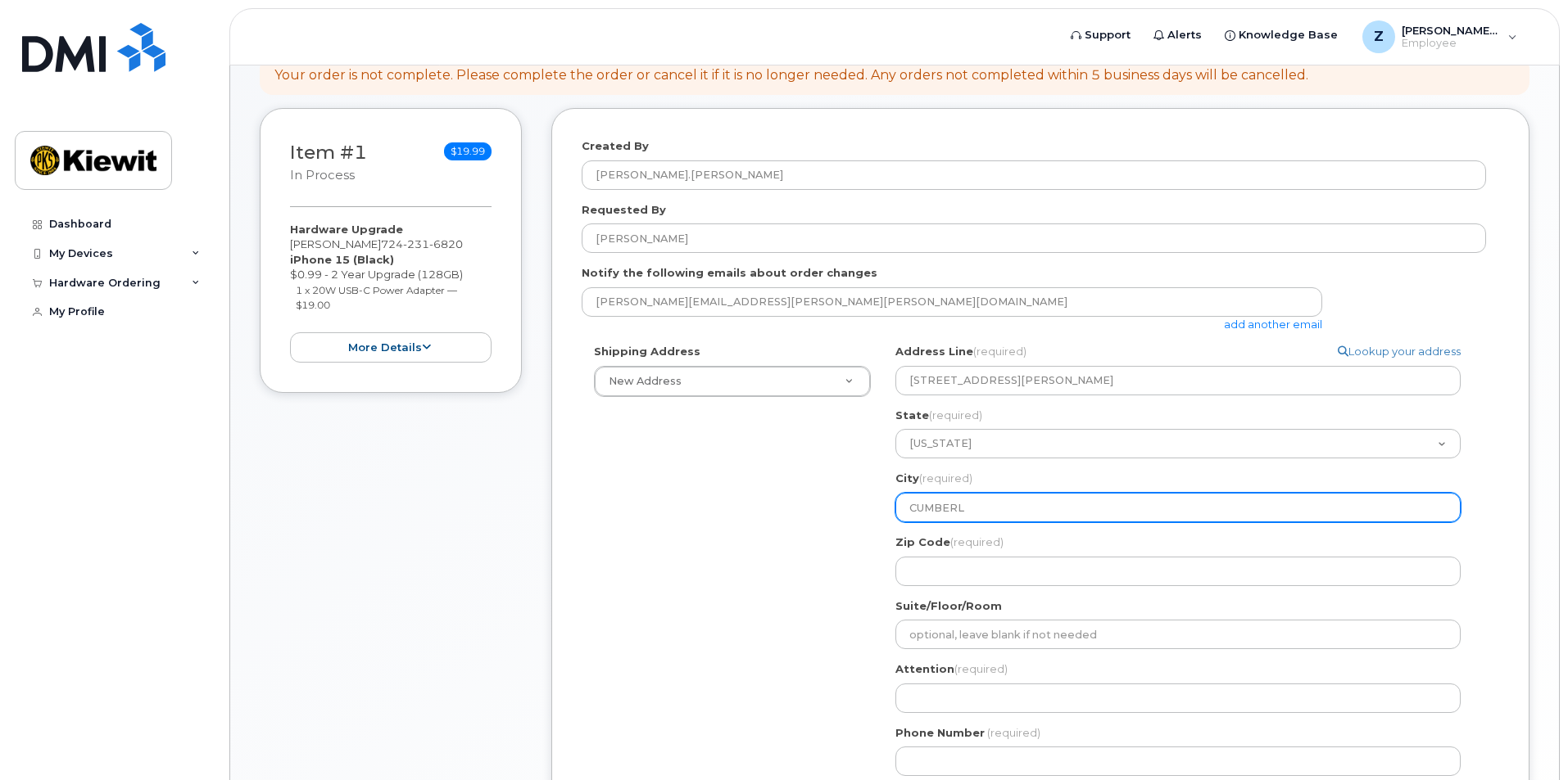
select select
type input "CUMBERLA"
select select
type input "CUMBERLAN"
select select
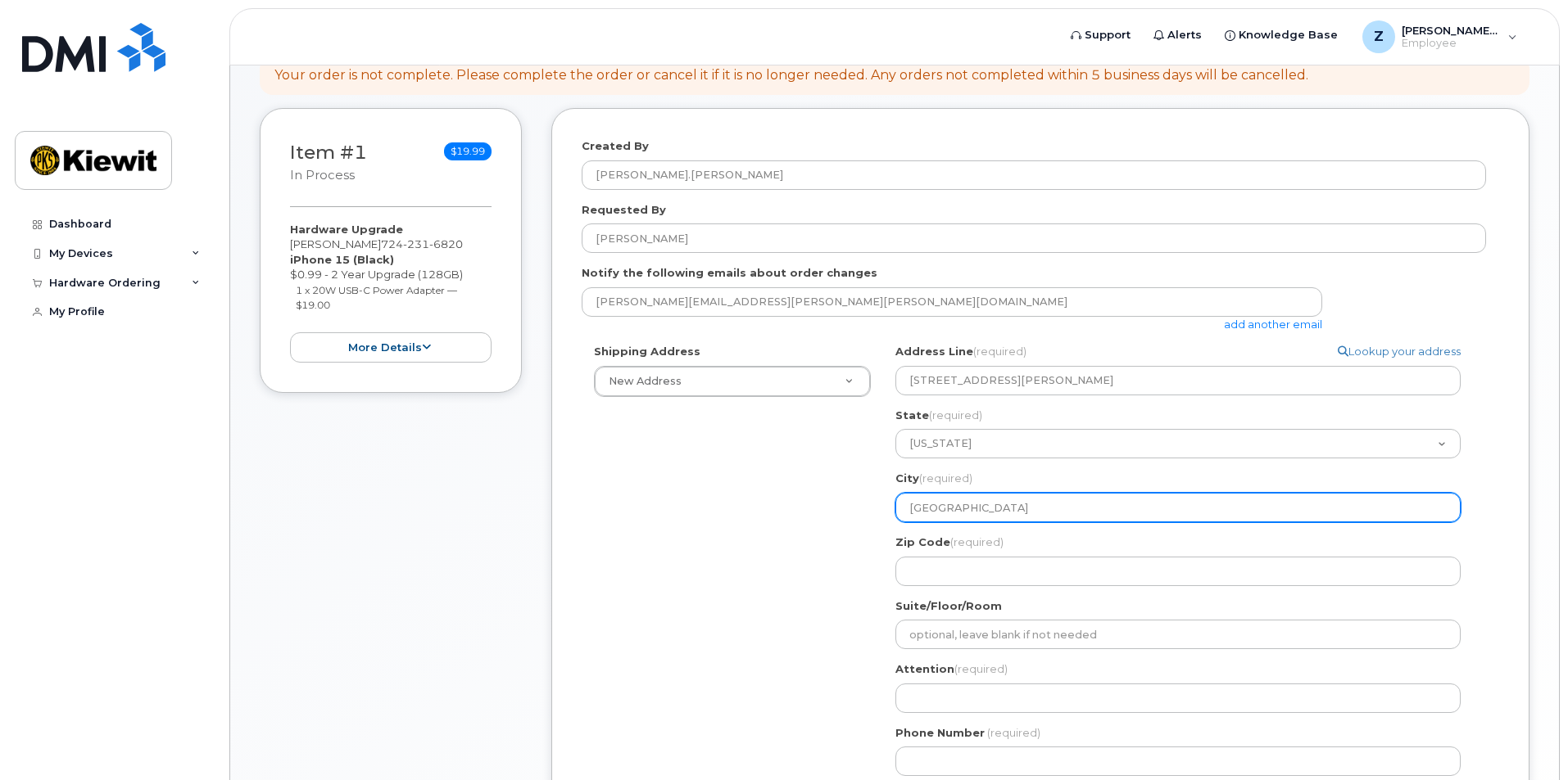
type input "CUMBERLAND"
select select
type input "CUMBERLAND C"
select select
type input "CUMBERLAND CI"
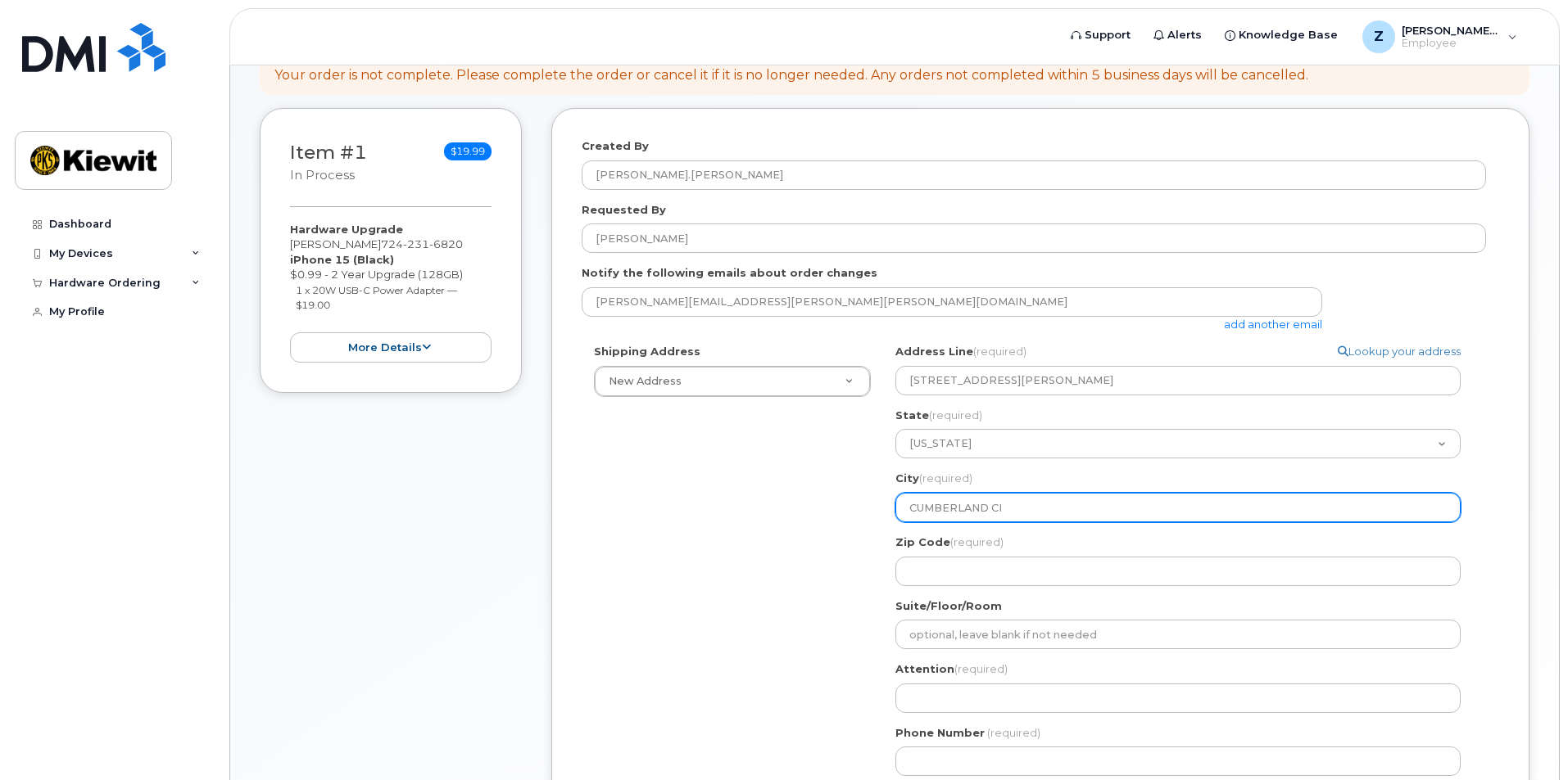
select select
type input "CUMBERLAND CIT"
select select
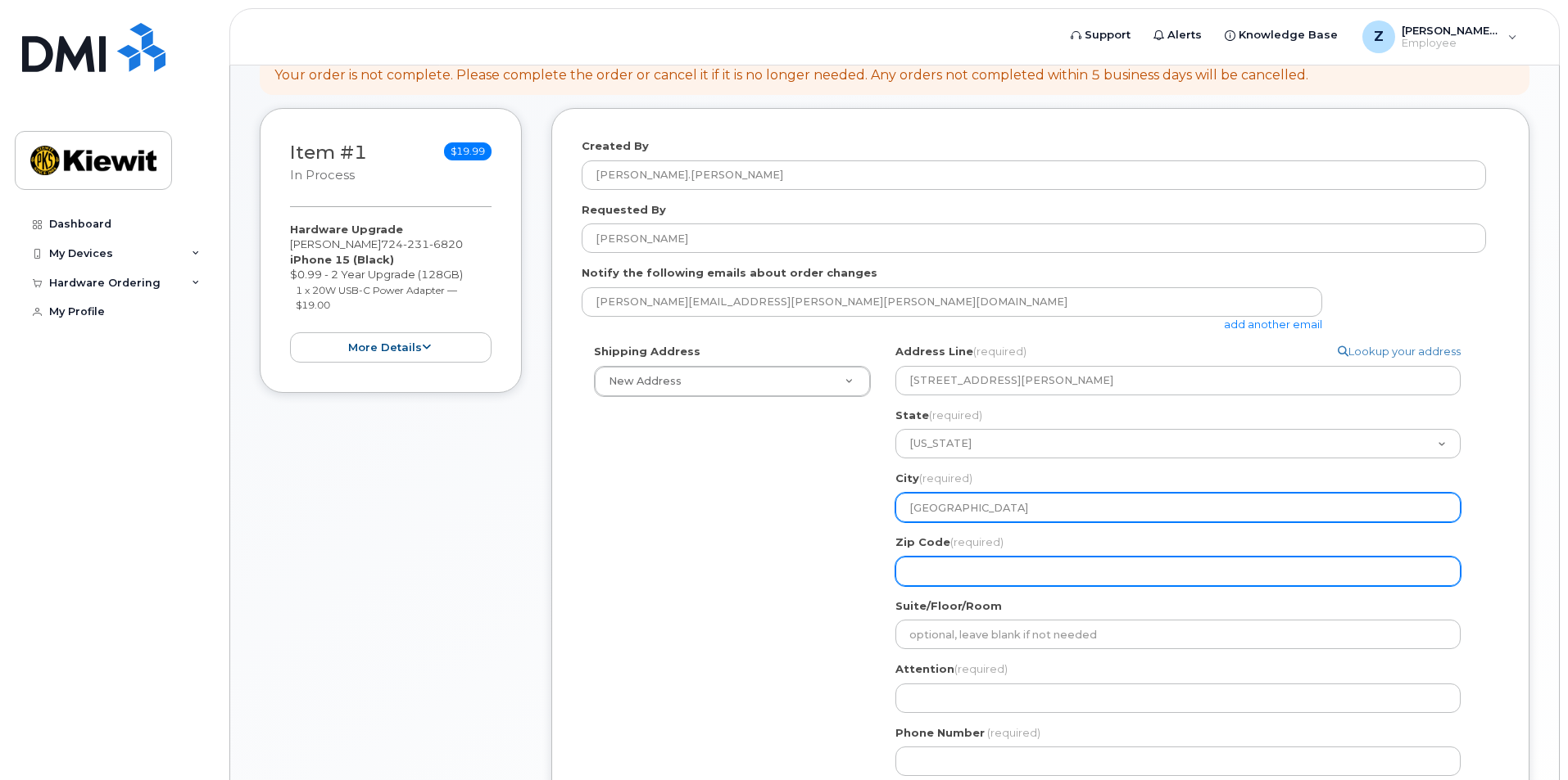
type input "CUMBERLAND CITY"
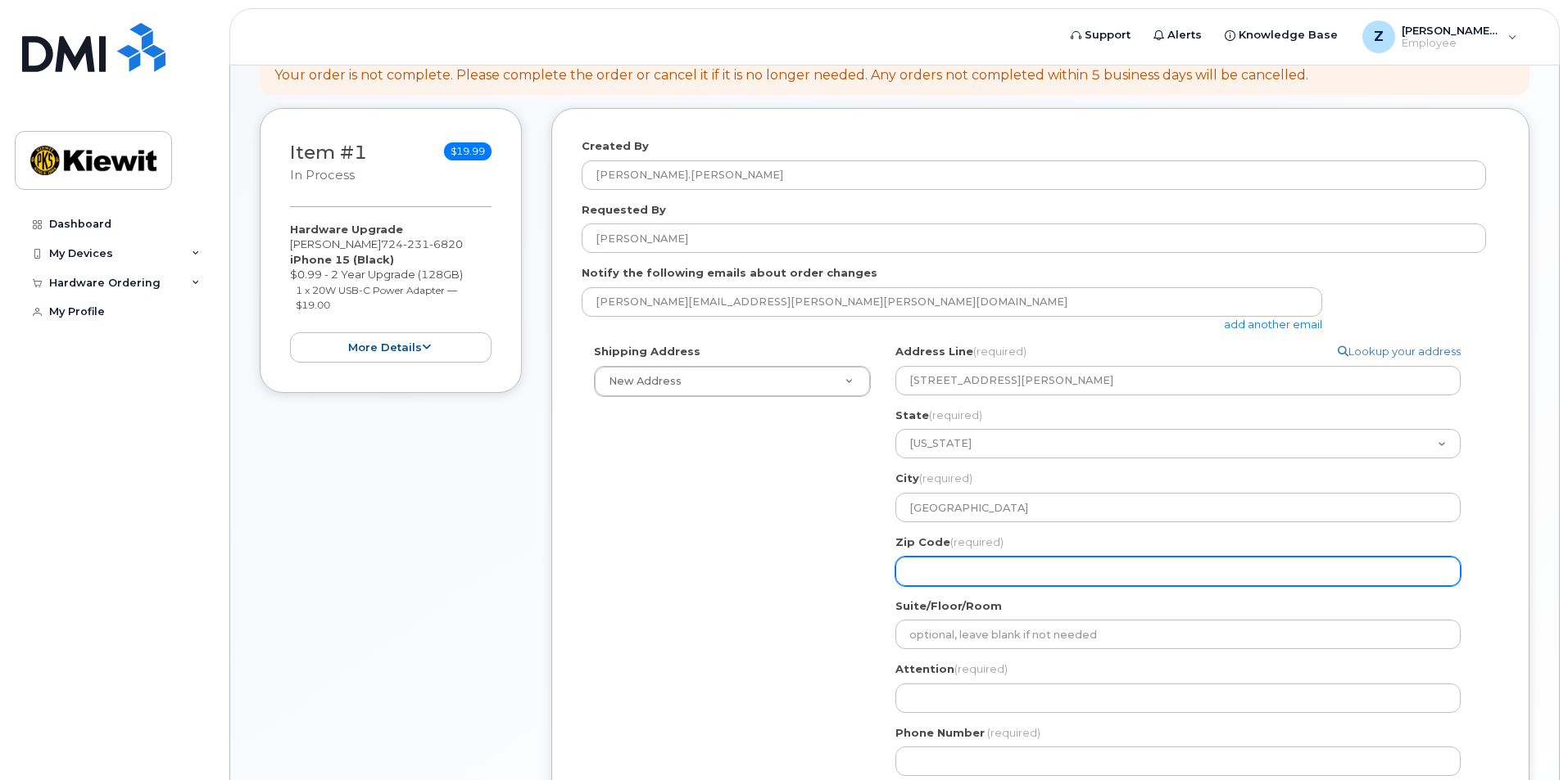
click at [966, 577] on input "Zip Code (required)" at bounding box center [1178, 571] width 565 height 29
select select
type input "3"
select select
type input "37"
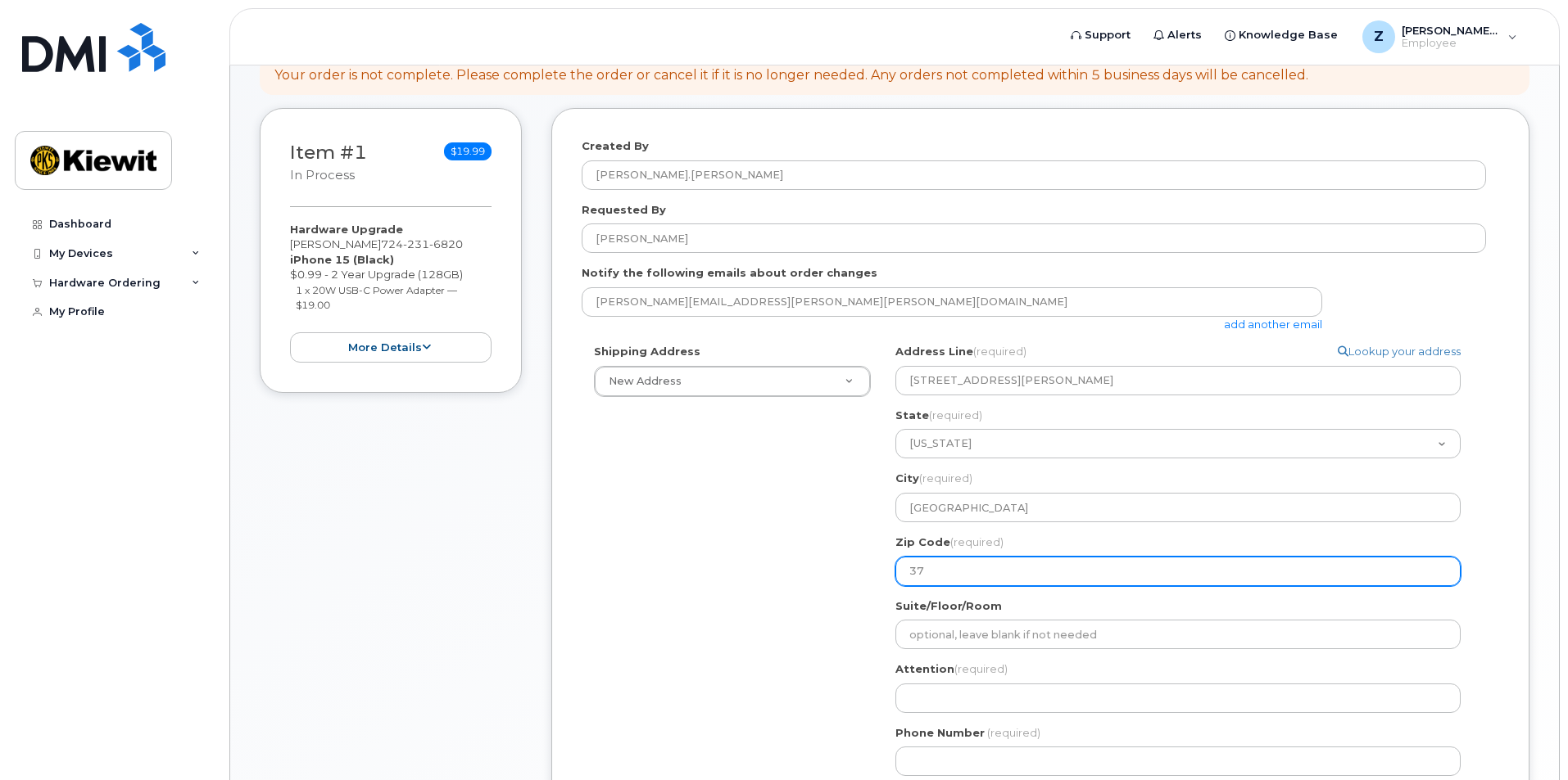
select select
type input "370"
select select
type input "3705"
select select
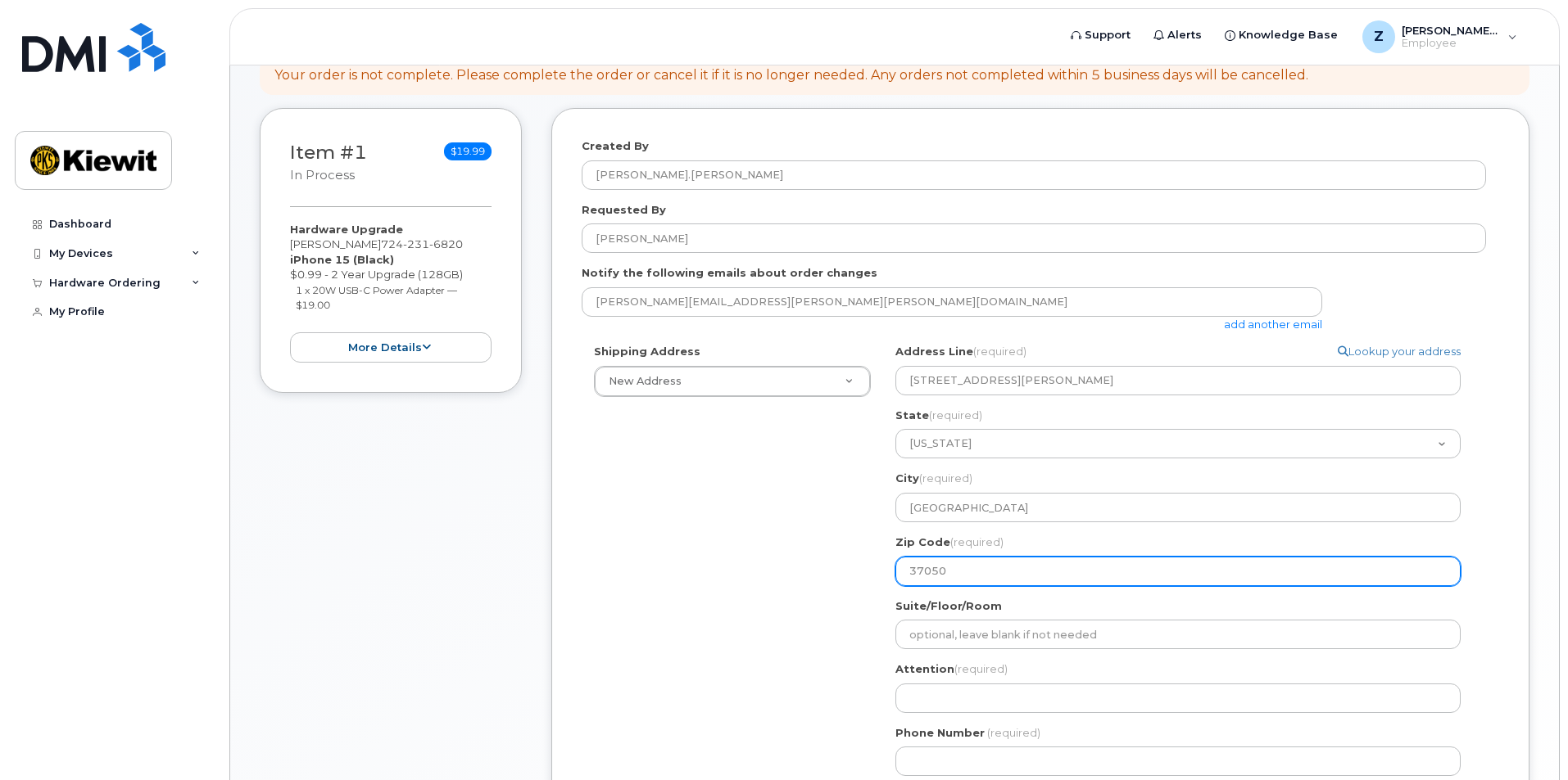
type input "37050"
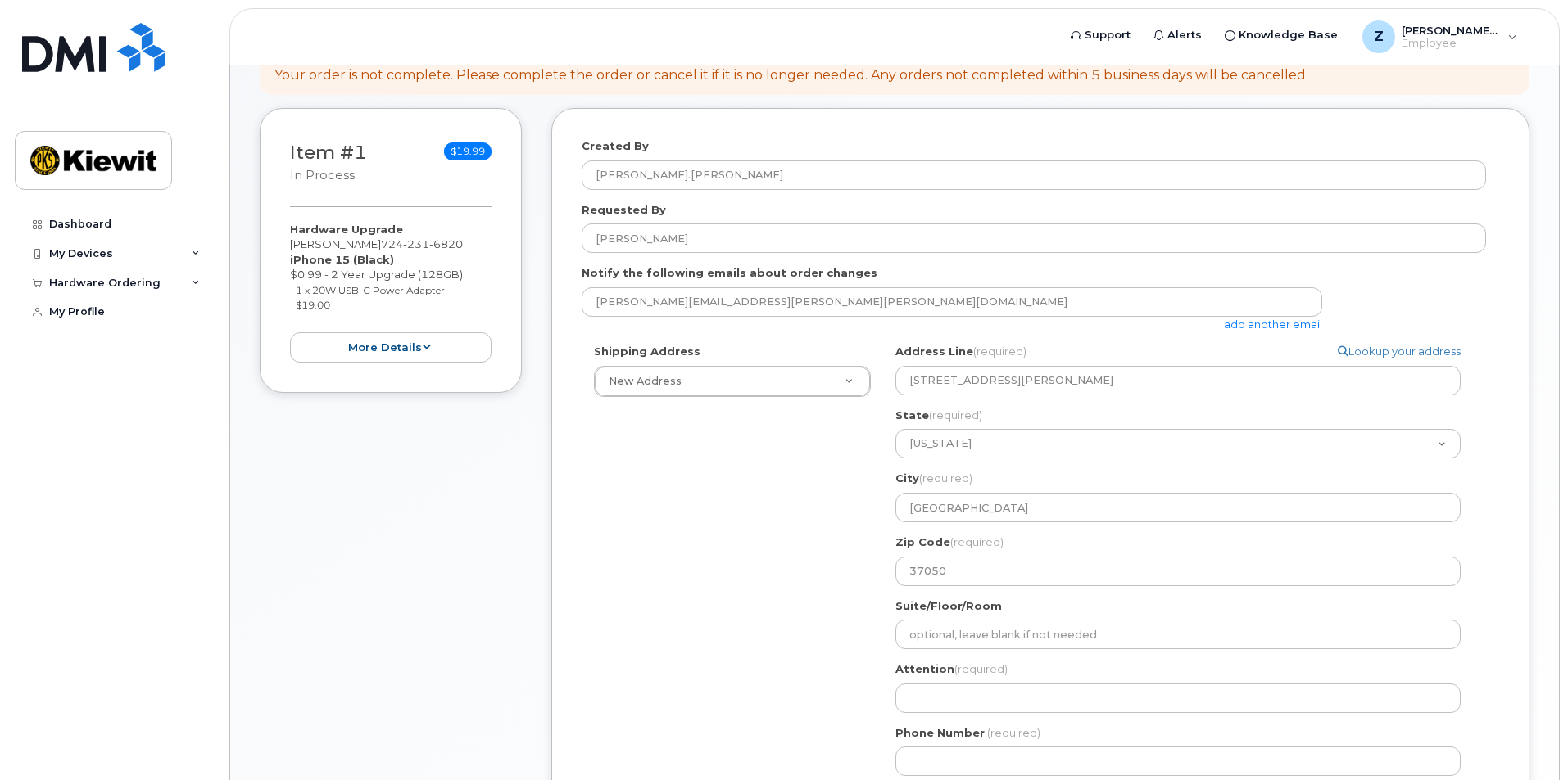
click at [800, 602] on div "Shipping Address New Address New Address 455 Old Scott Rd. TN CUMBERLAND CITY S…" at bounding box center [1034, 566] width 904 height 445
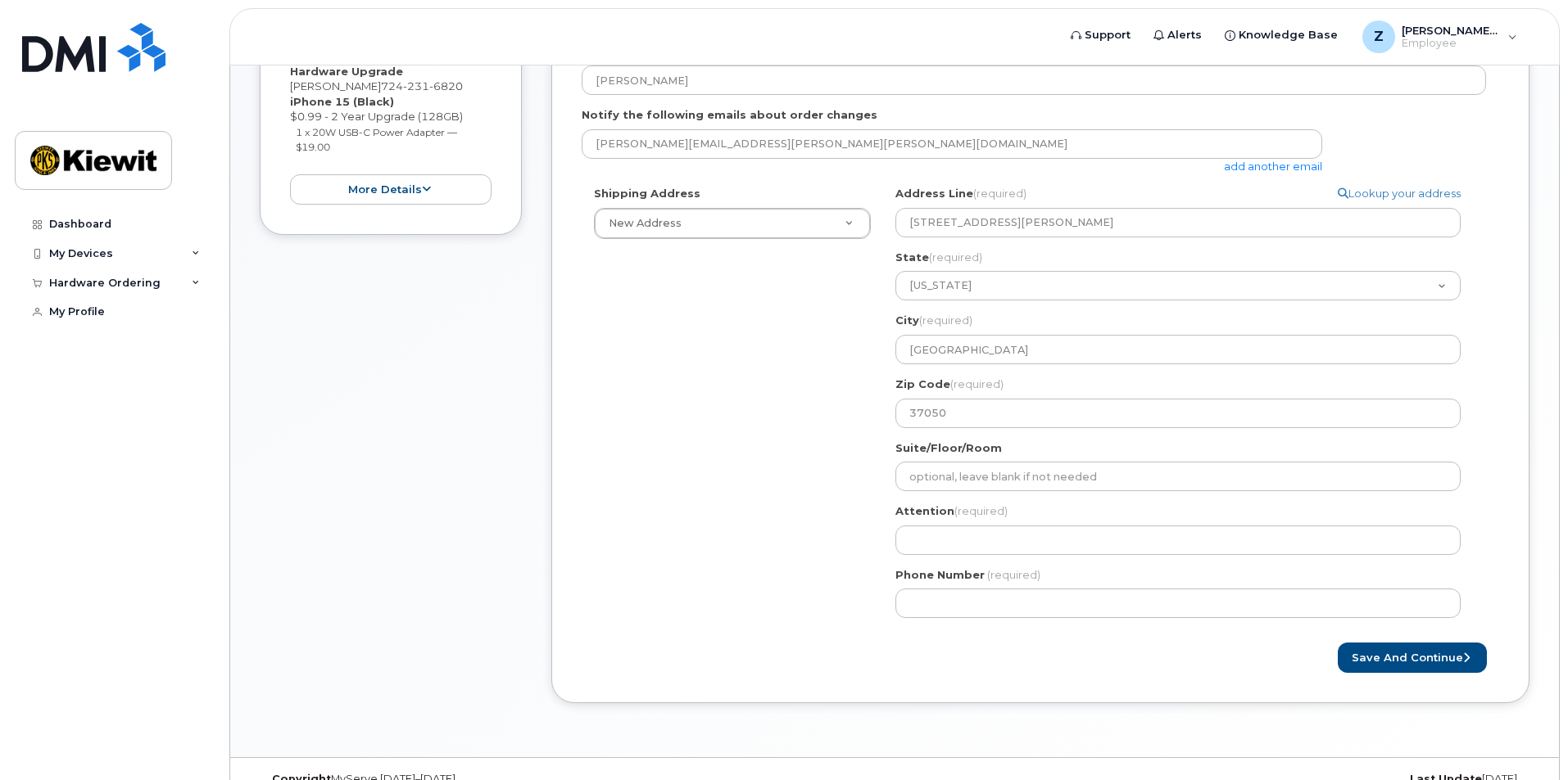
scroll to position [437, 0]
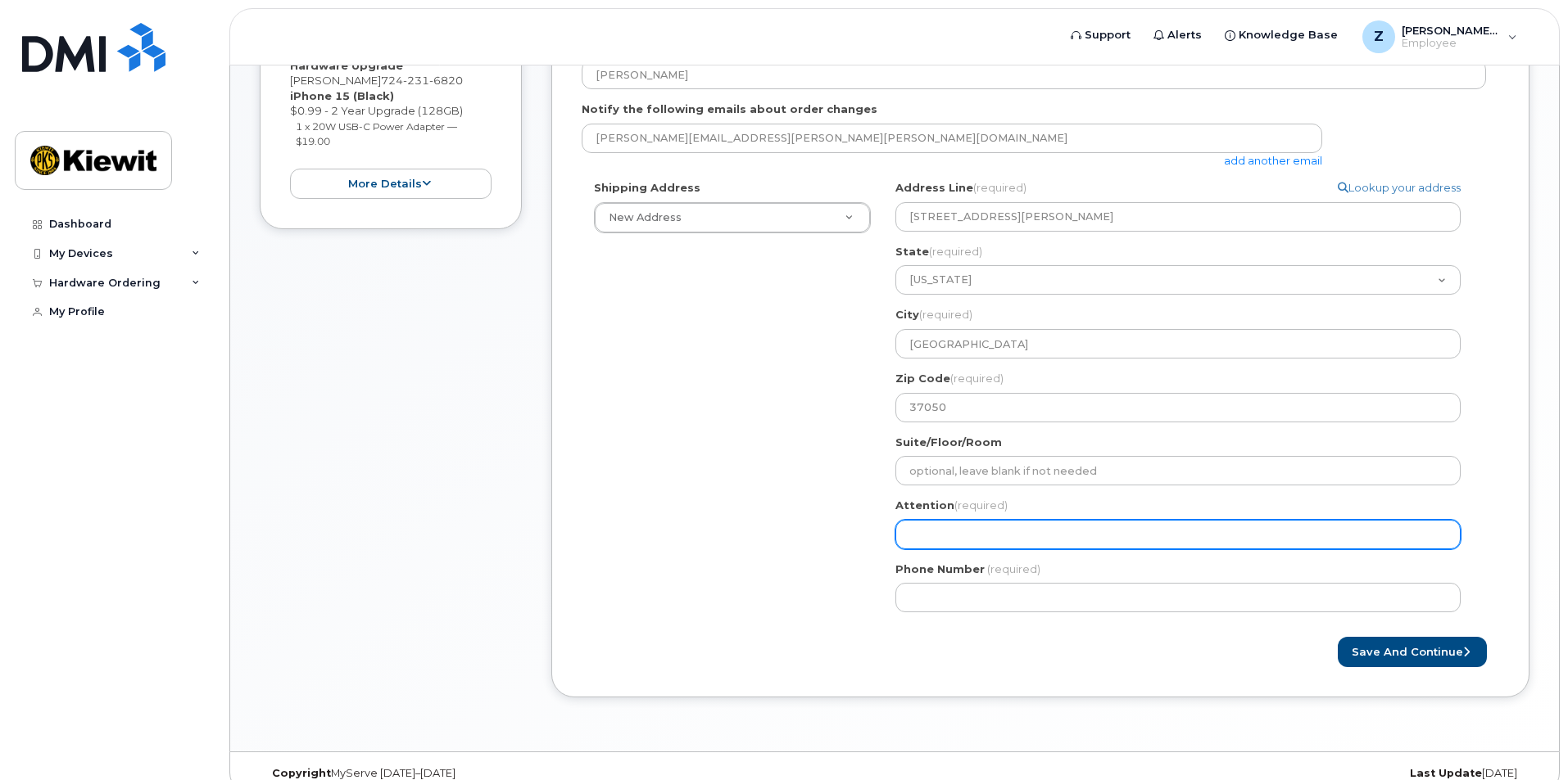
click at [925, 535] on input "Attention (required)" at bounding box center [1178, 534] width 565 height 29
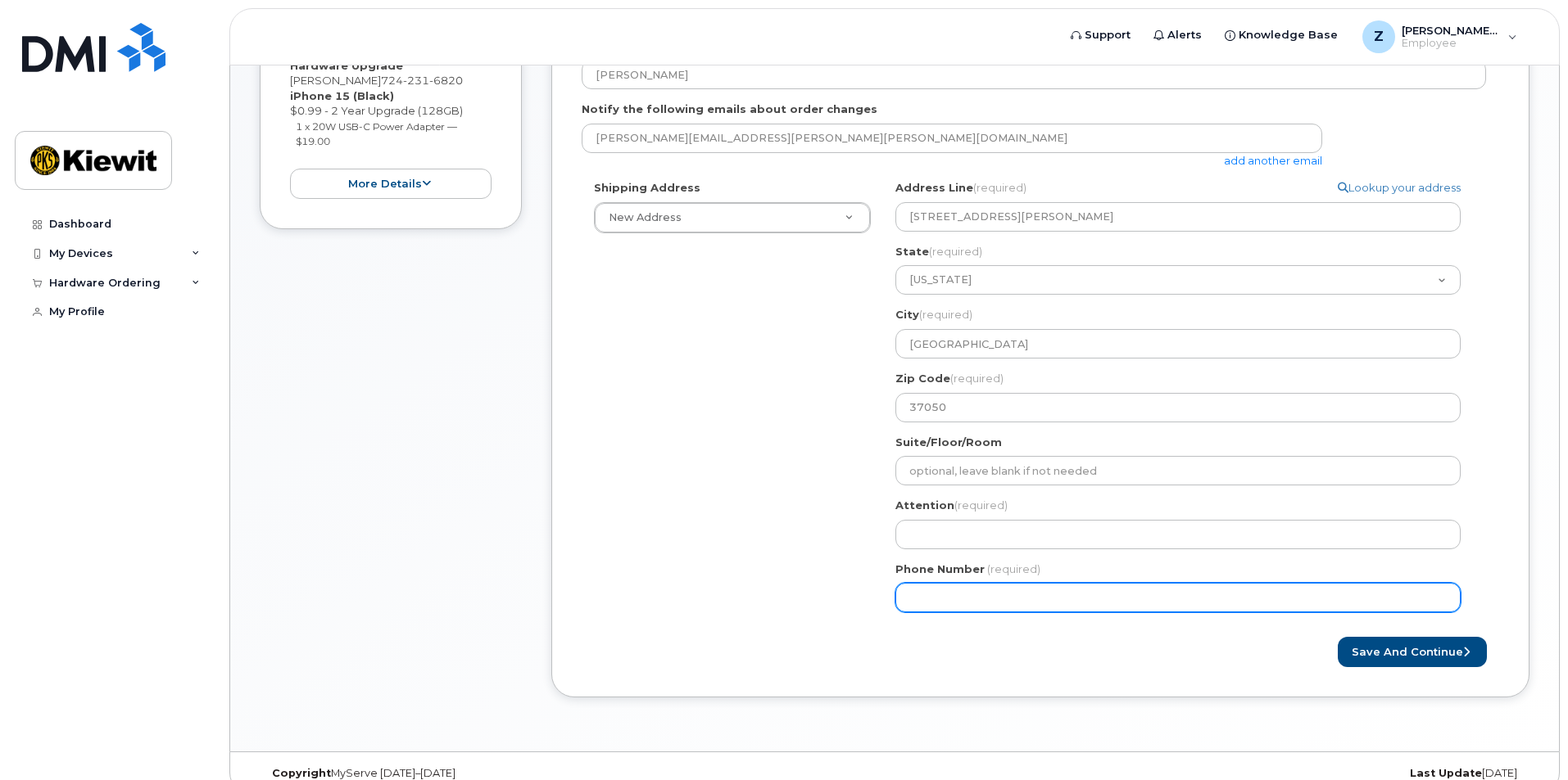
click at [925, 591] on input "Phone Number" at bounding box center [1178, 597] width 565 height 29
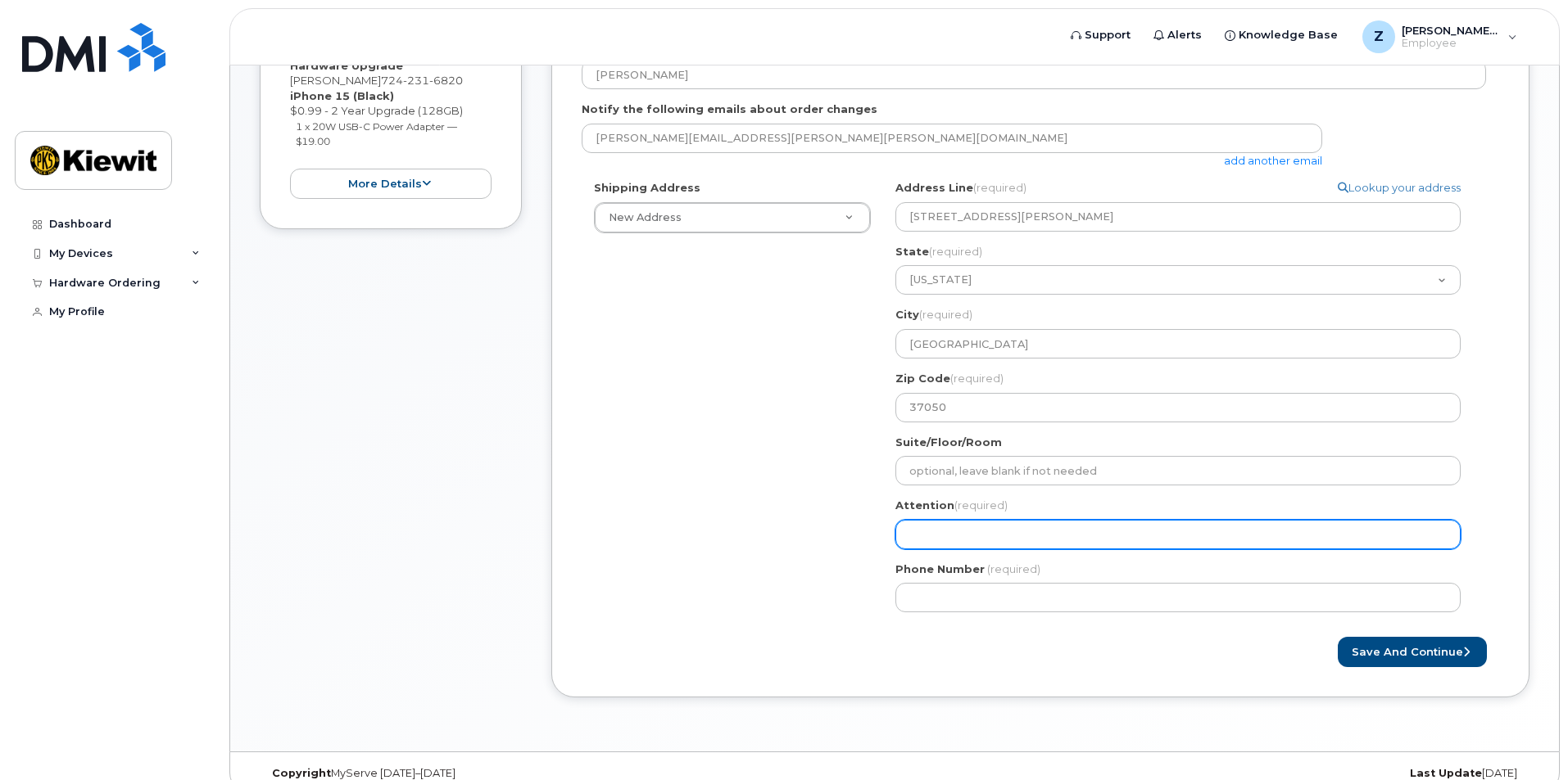
click at [937, 535] on input "Attention (required)" at bounding box center [1178, 534] width 565 height 29
select select
type input "Z"
select select
type input "ZA"
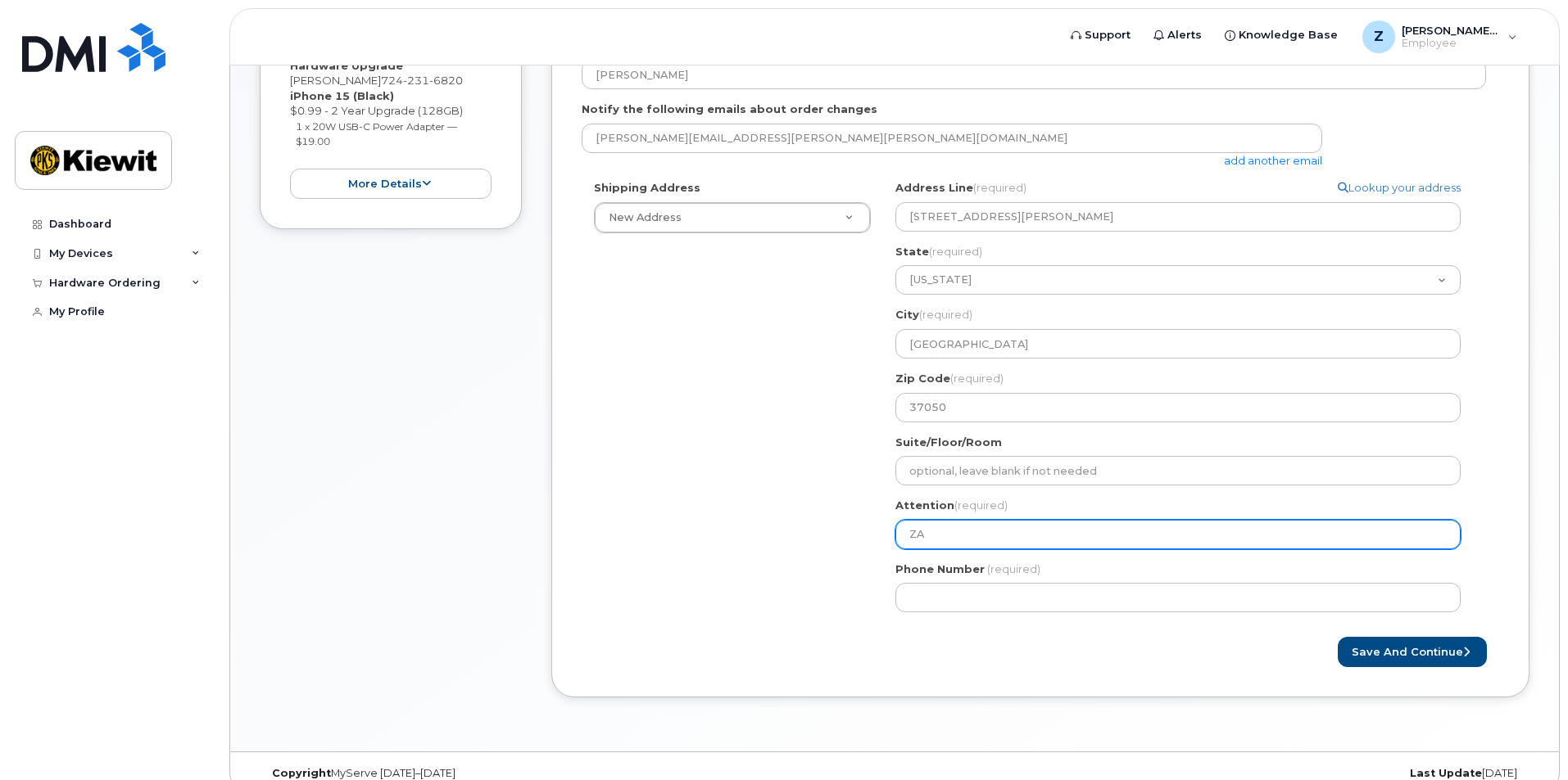
select select
type input "ZAC"
select select
type input "ZACH"
select select
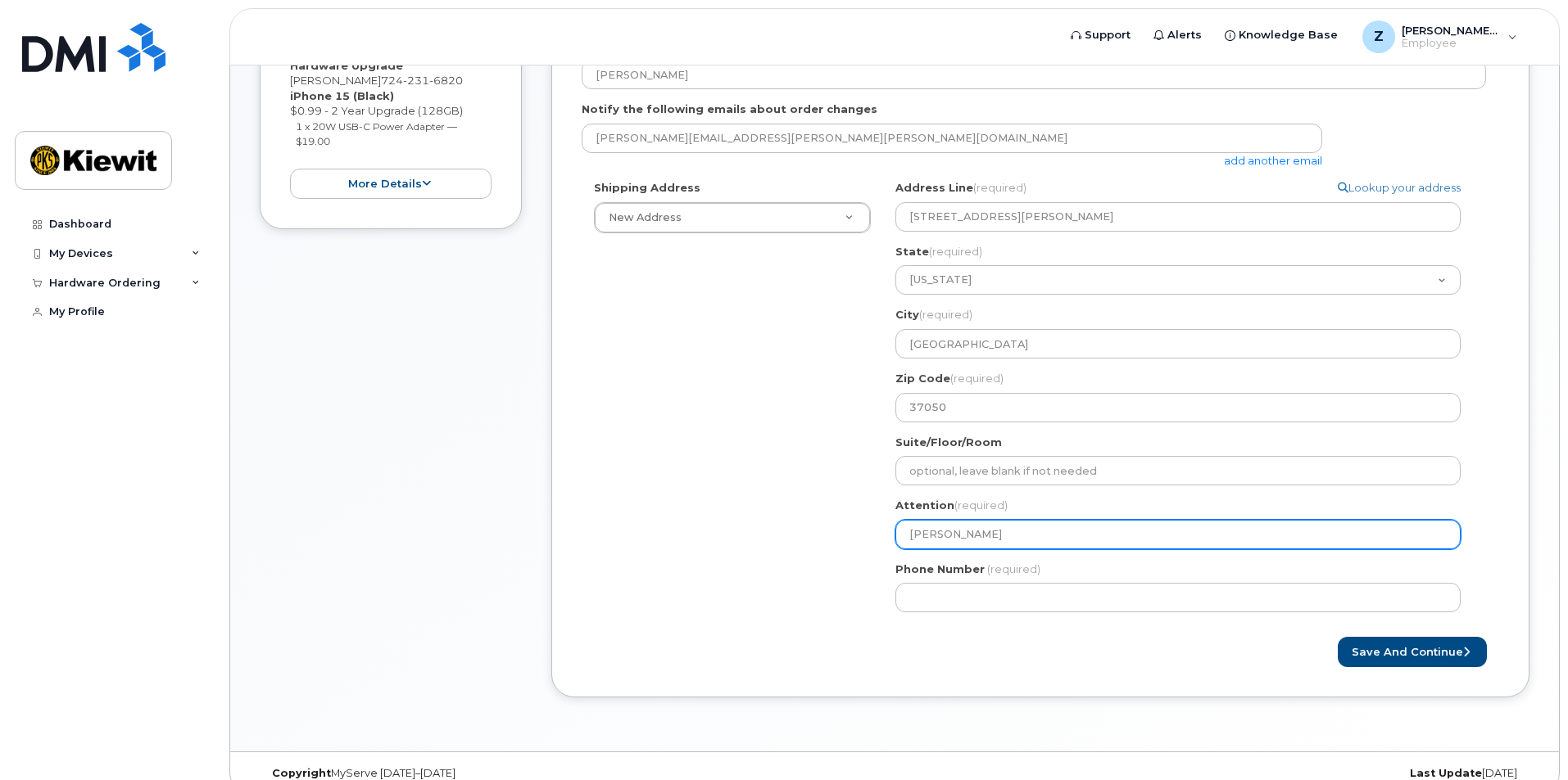
type input "ZACH M"
select select
type input "ZACH MU"
select select
type input "ZACH MUS"
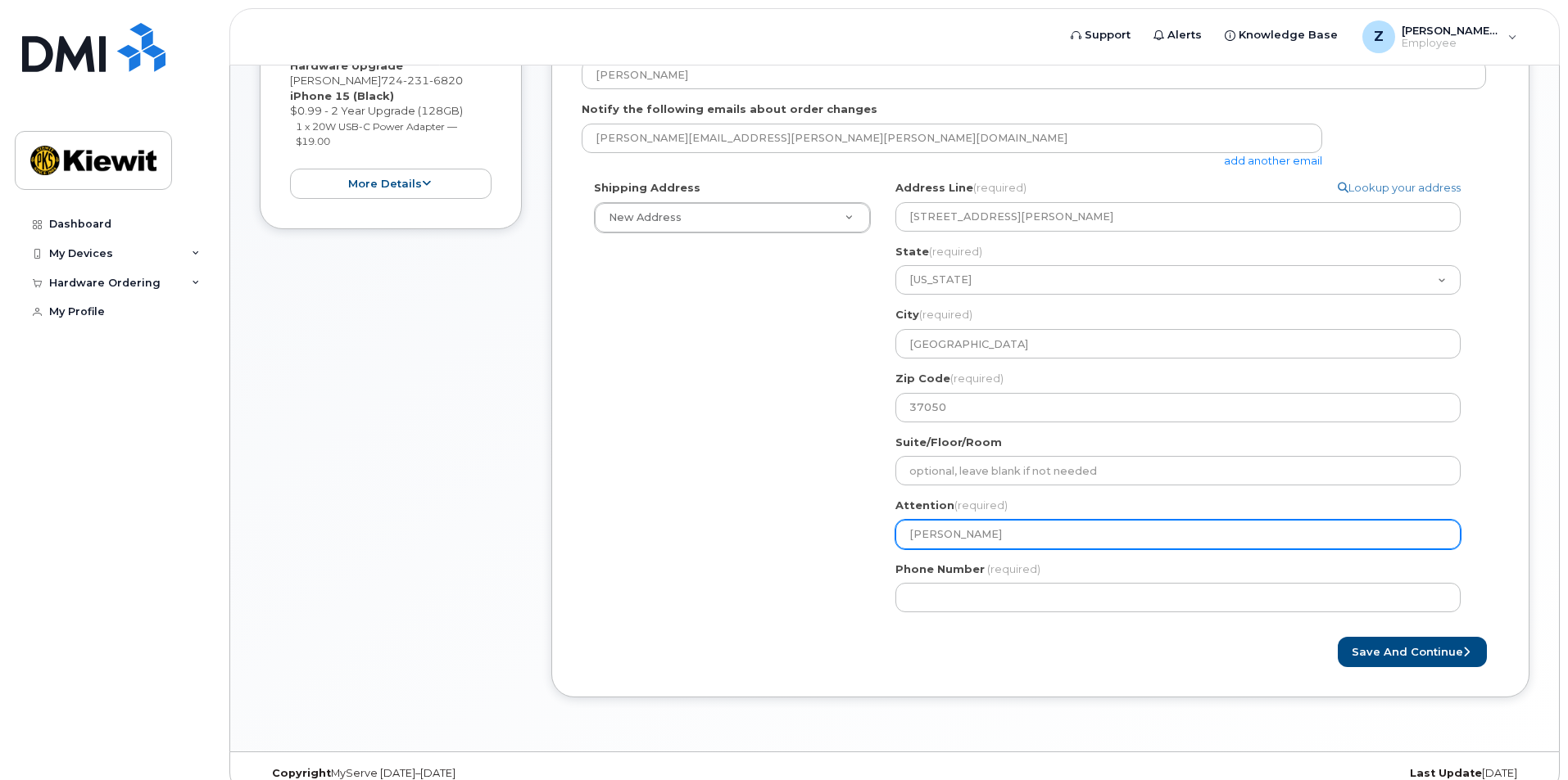
select select
type input "ZACH MUSI"
select select
type input "ZACH MUSIA"
select select
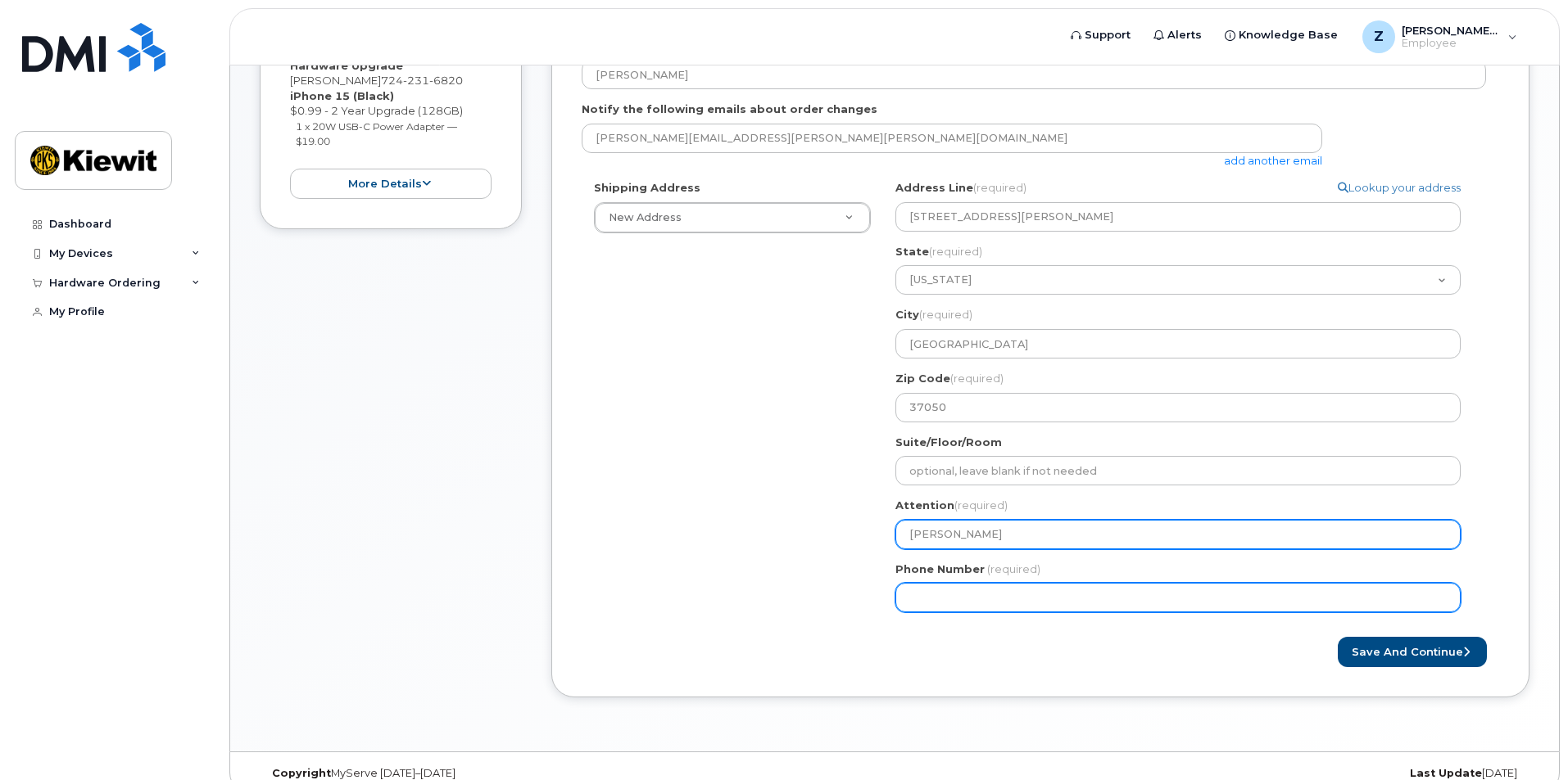
type input "[PERSON_NAME]"
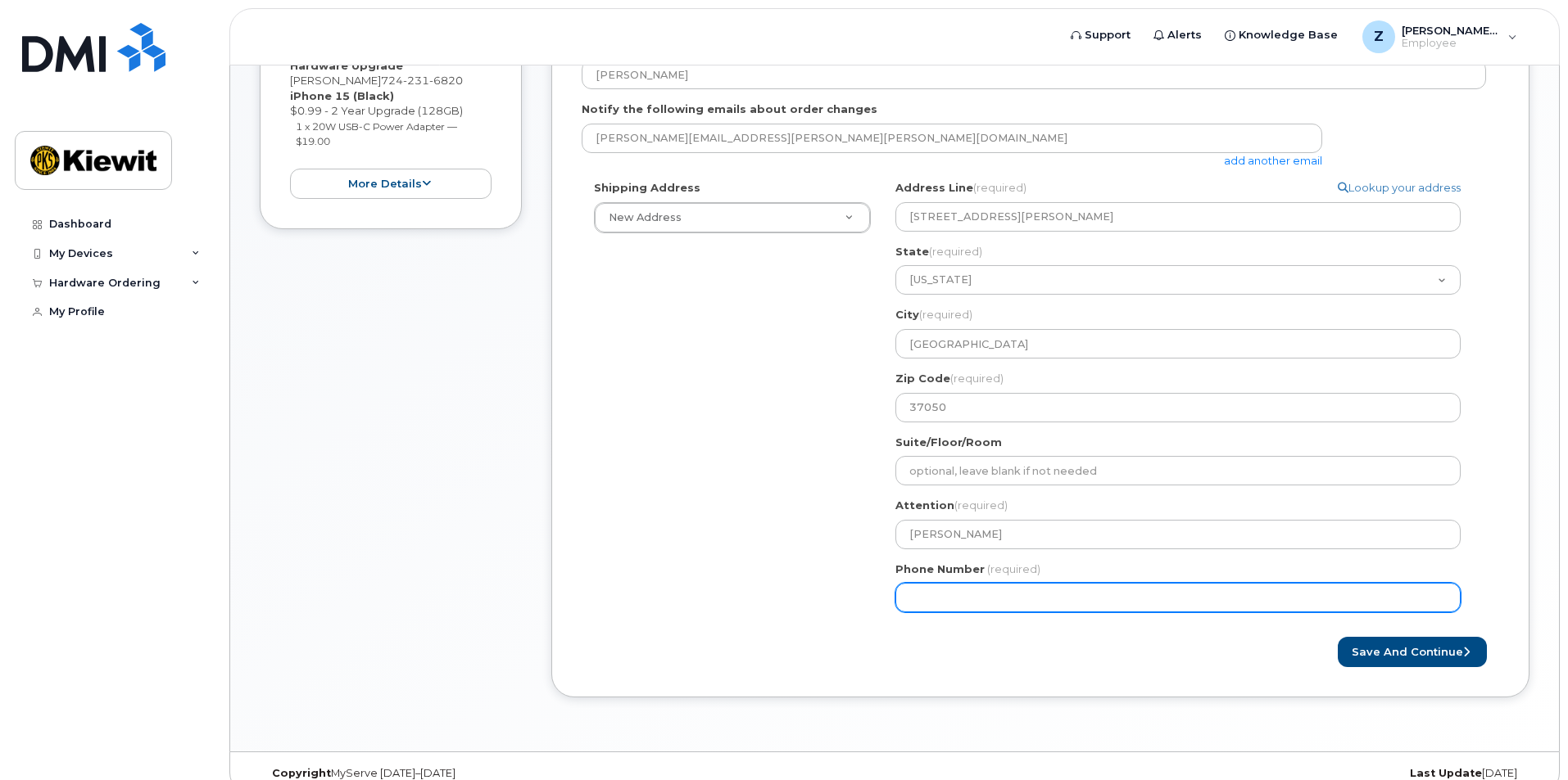
click at [928, 590] on input "Phone Number" at bounding box center [1178, 597] width 565 height 29
type input "724231682"
select select
type input "7242316820"
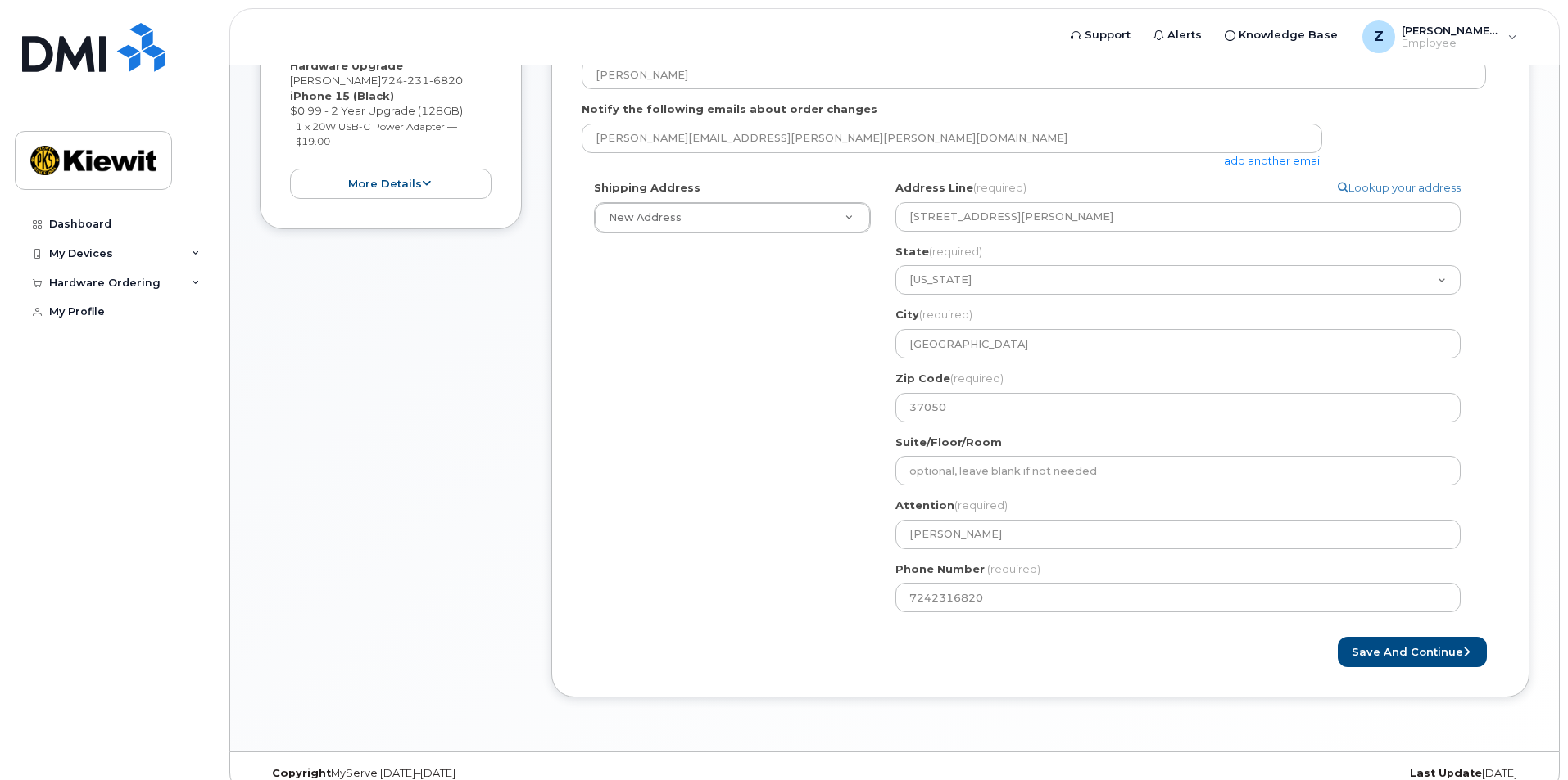
click at [961, 642] on div "Save and Continue" at bounding box center [1040, 653] width 918 height 30
click at [1407, 647] on button "Save and Continue" at bounding box center [1412, 653] width 149 height 30
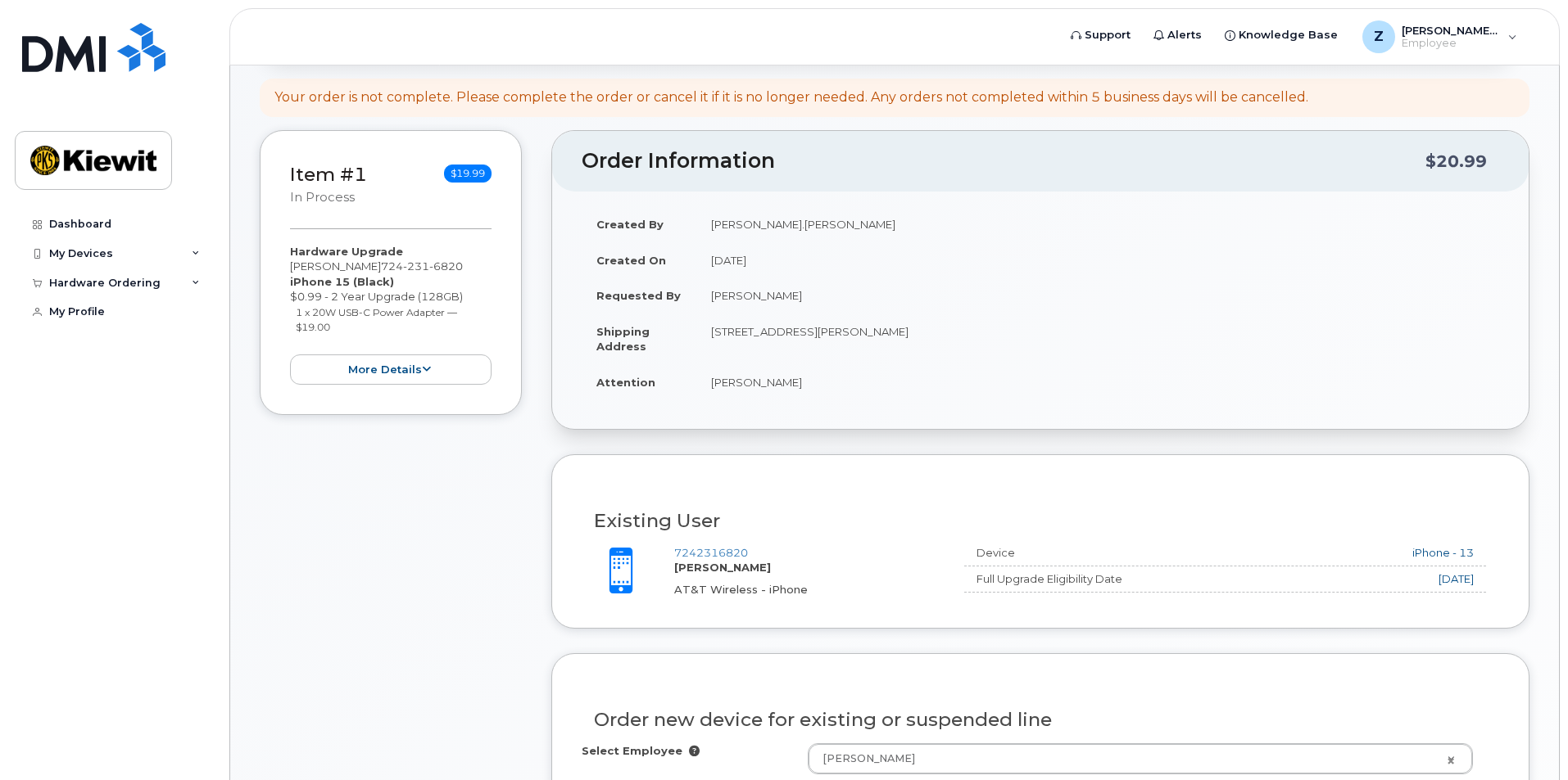
scroll to position [382, 0]
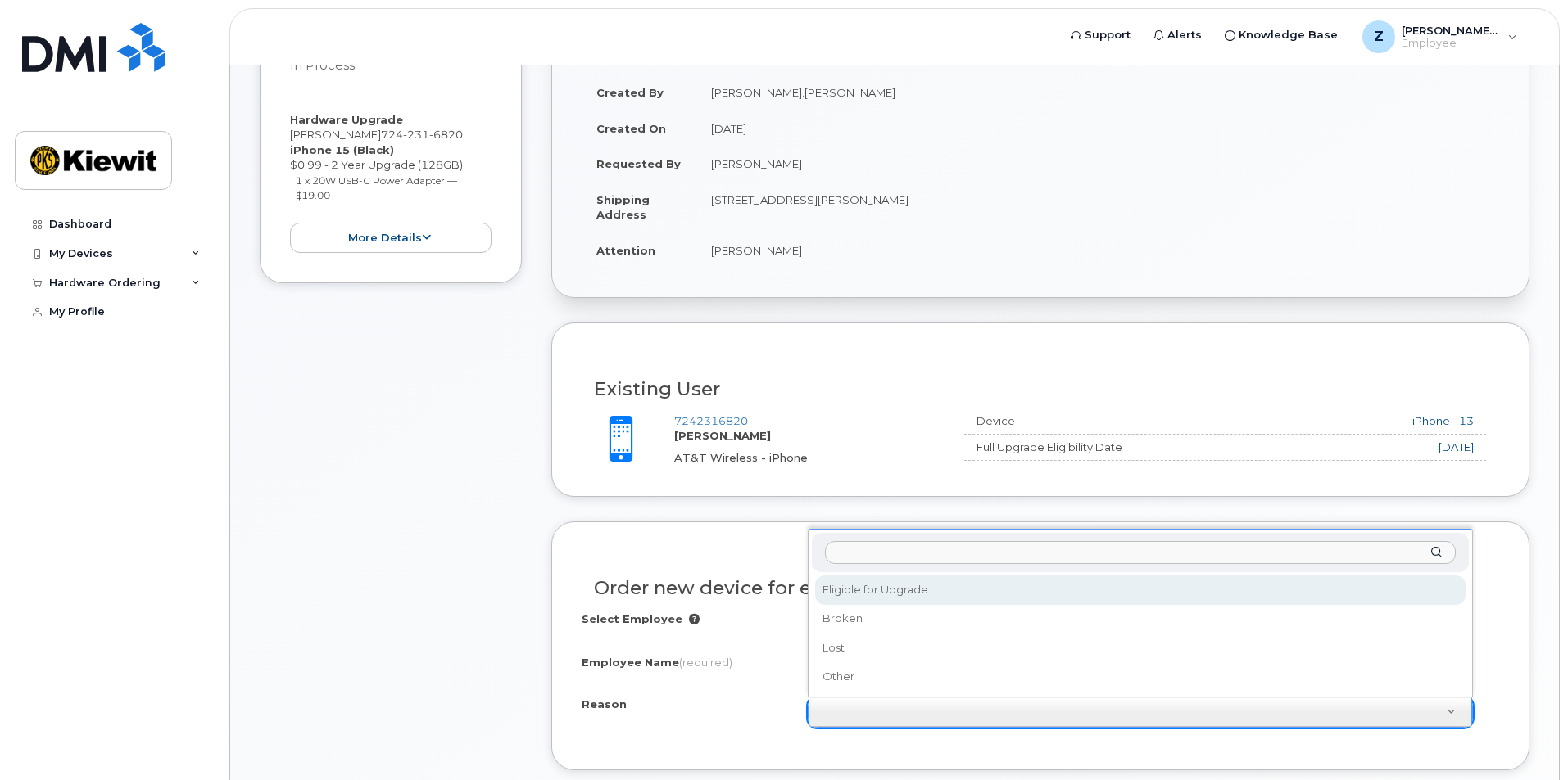
select select "eligible_for_upgrade"
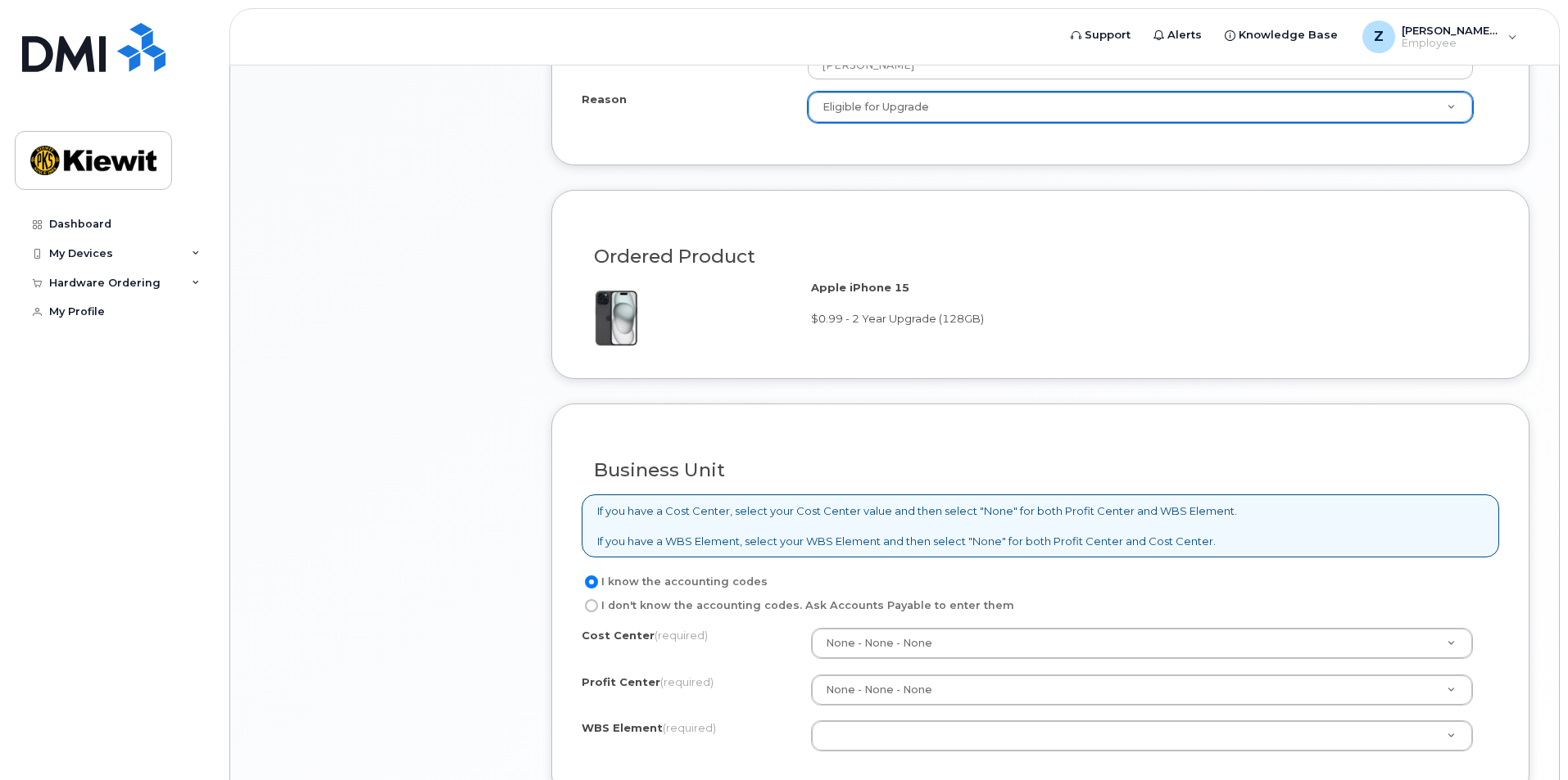
scroll to position [1038, 0]
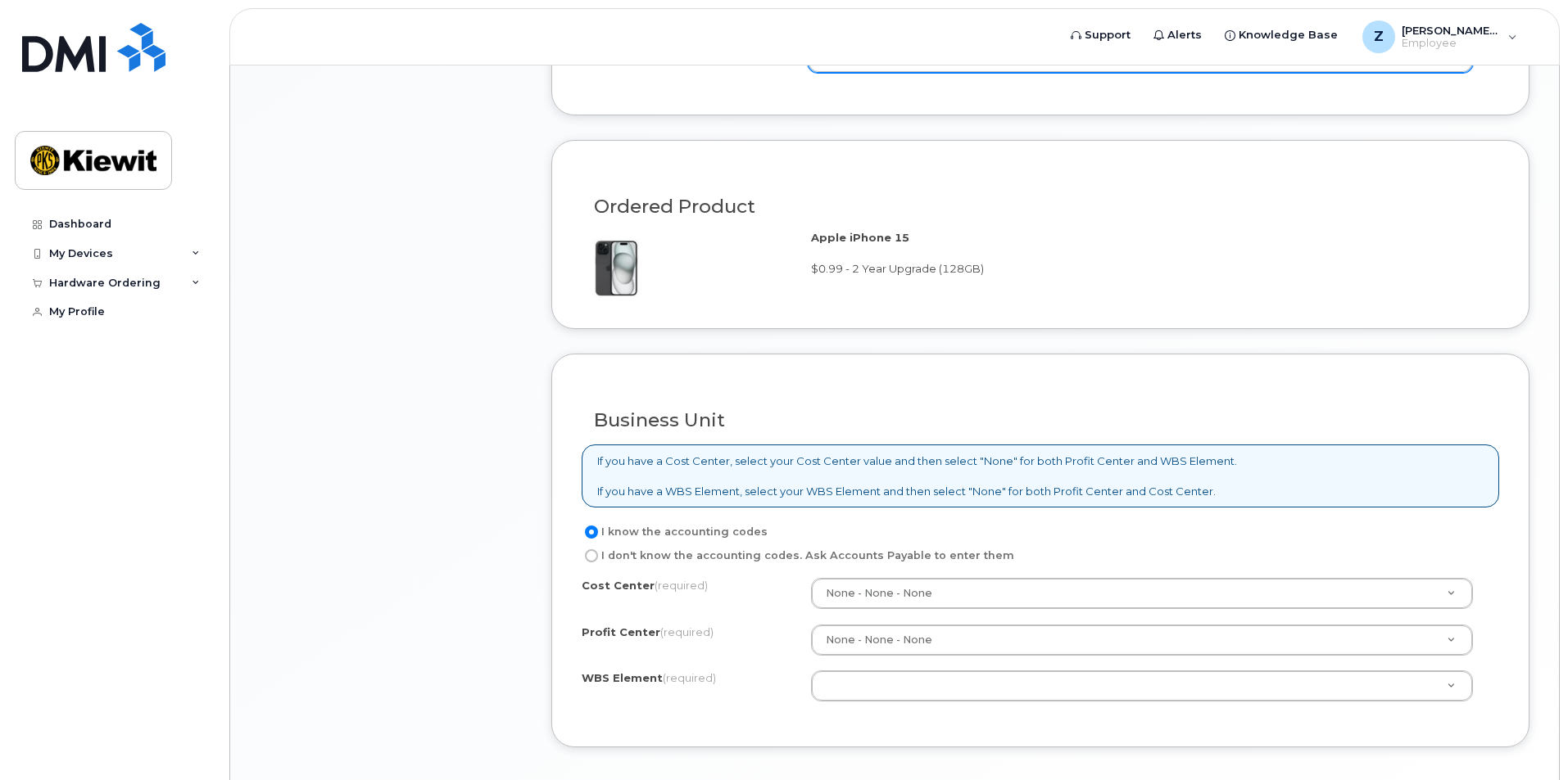
click at [664, 556] on label "I don't know the accounting codes. Ask Accounts Payable to enter them" at bounding box center [797, 556] width 433 height 20
click at [598, 556] on input "I don't know the accounting codes. Ask Accounts Payable to enter them" at bounding box center [591, 555] width 13 height 13
radio input "true"
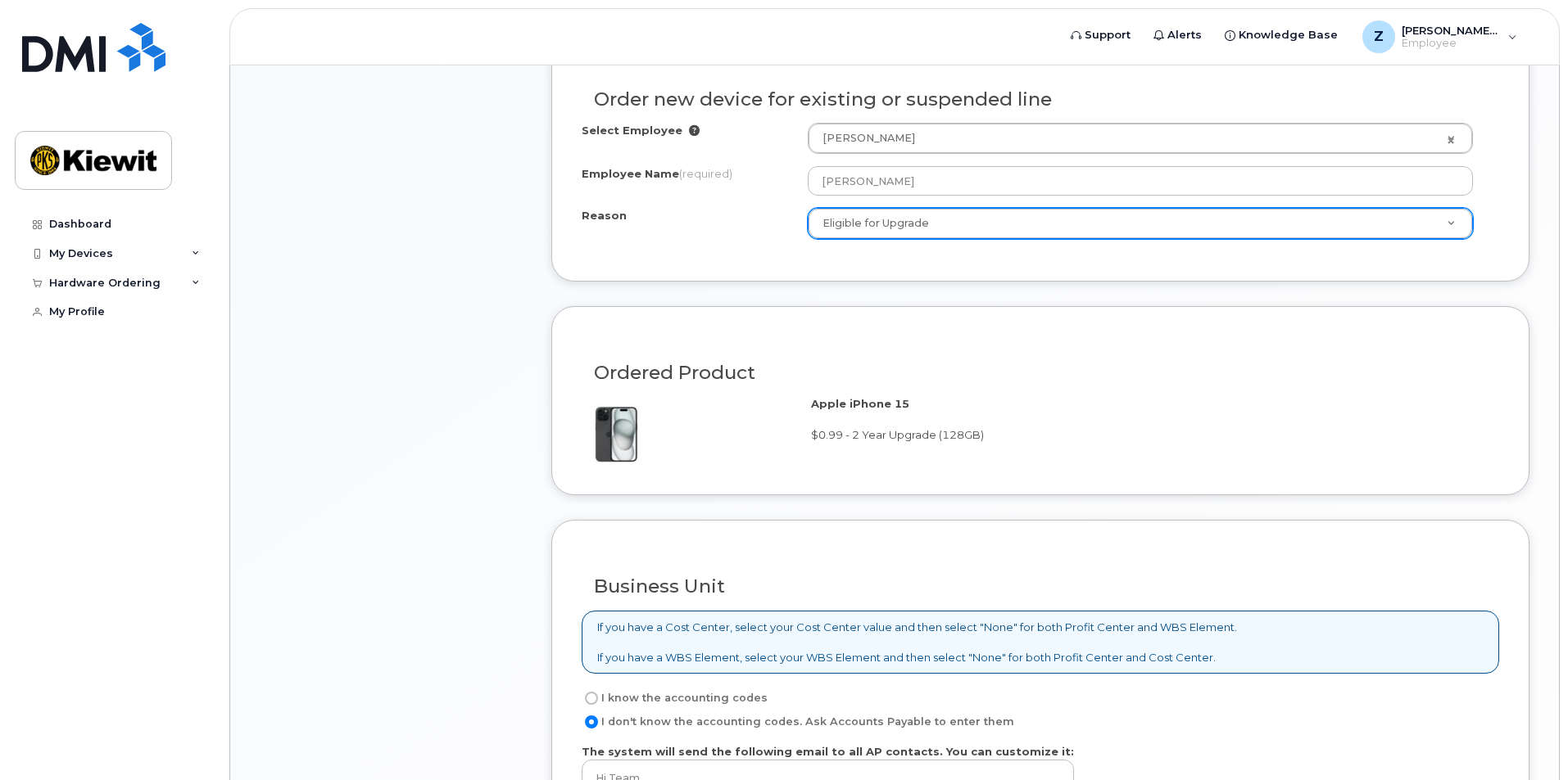
scroll to position [1304, 0]
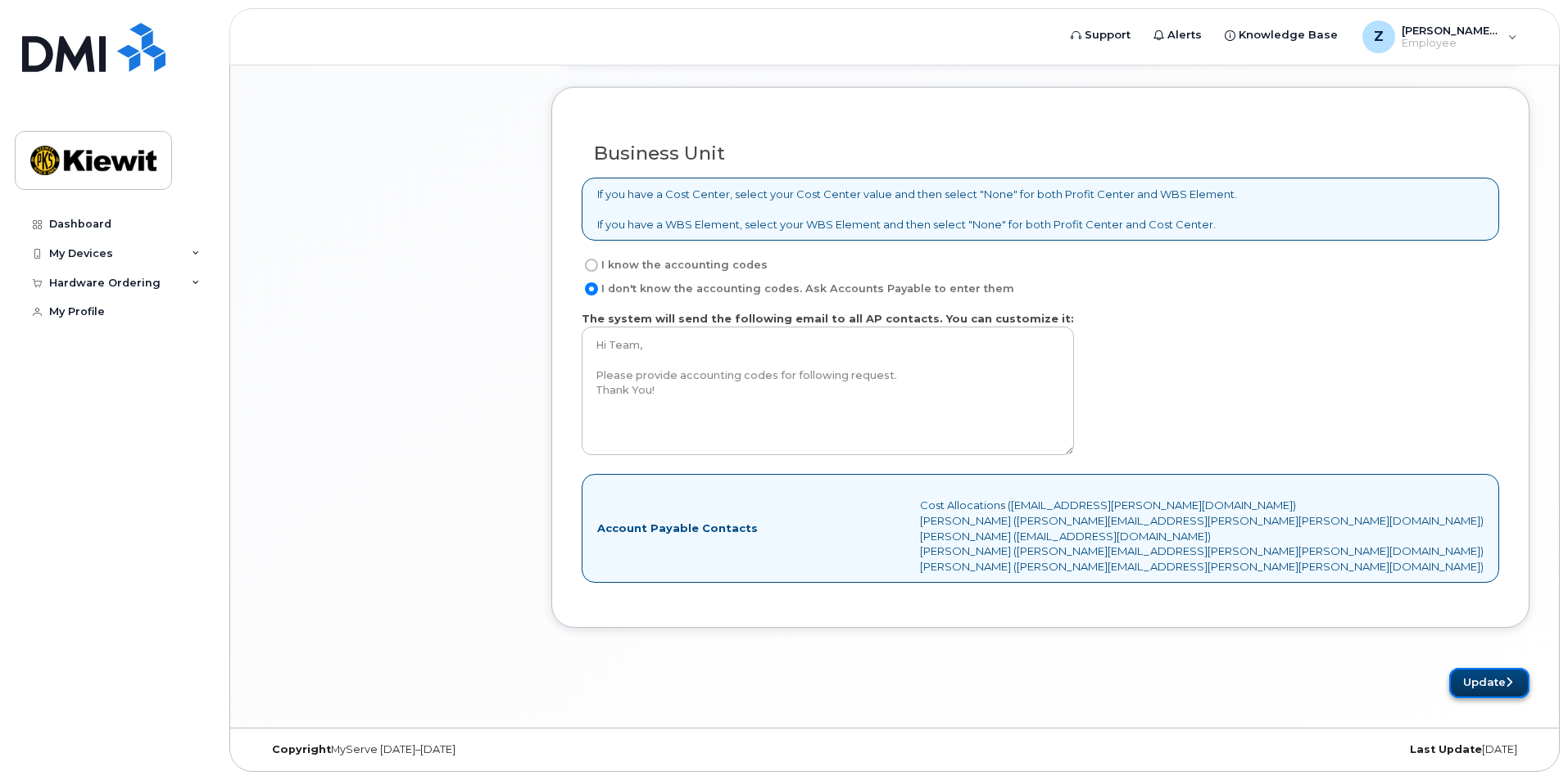
click at [1485, 683] on button "Update" at bounding box center [1490, 683] width 80 height 30
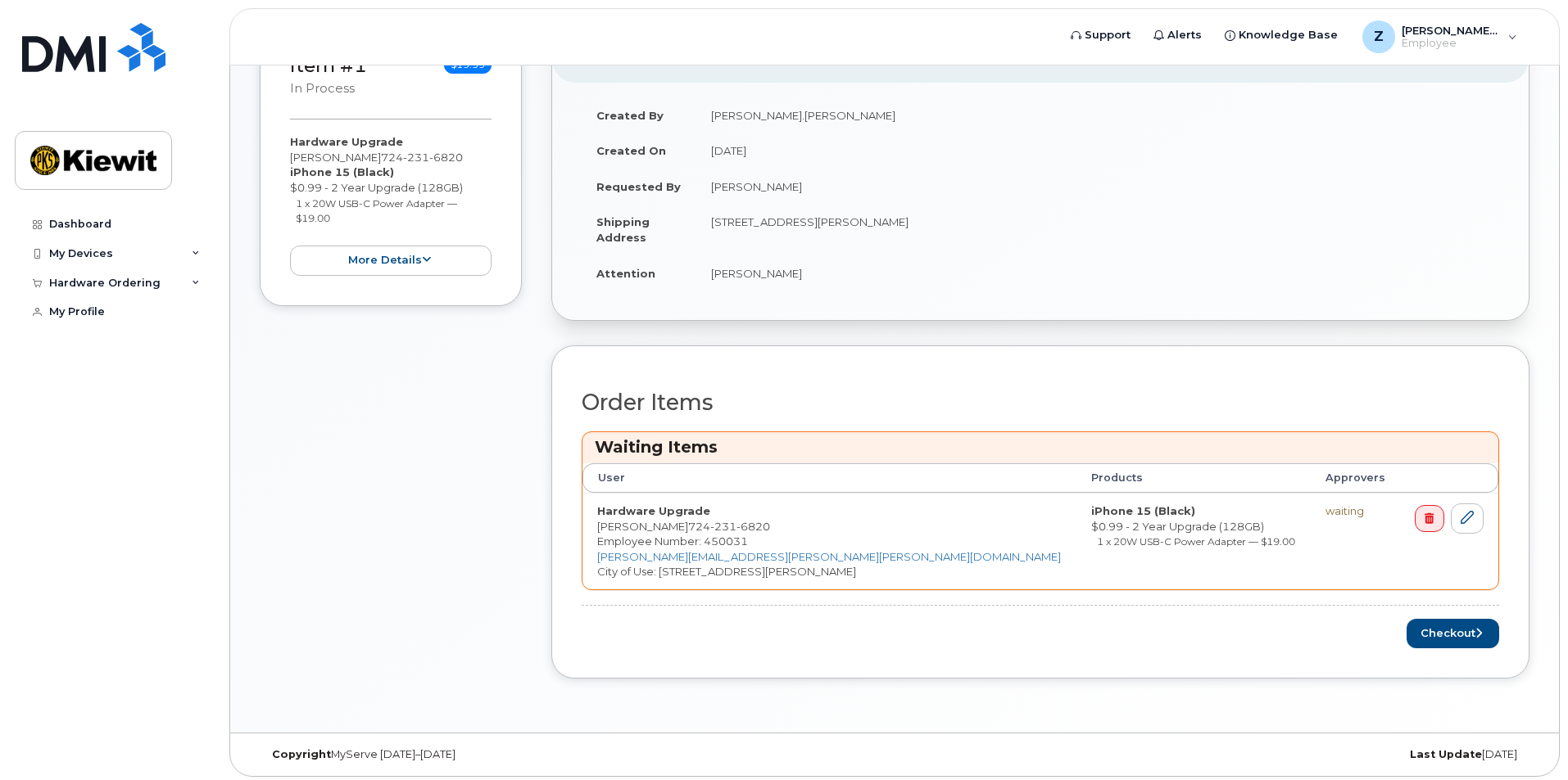
scroll to position [435, 0]
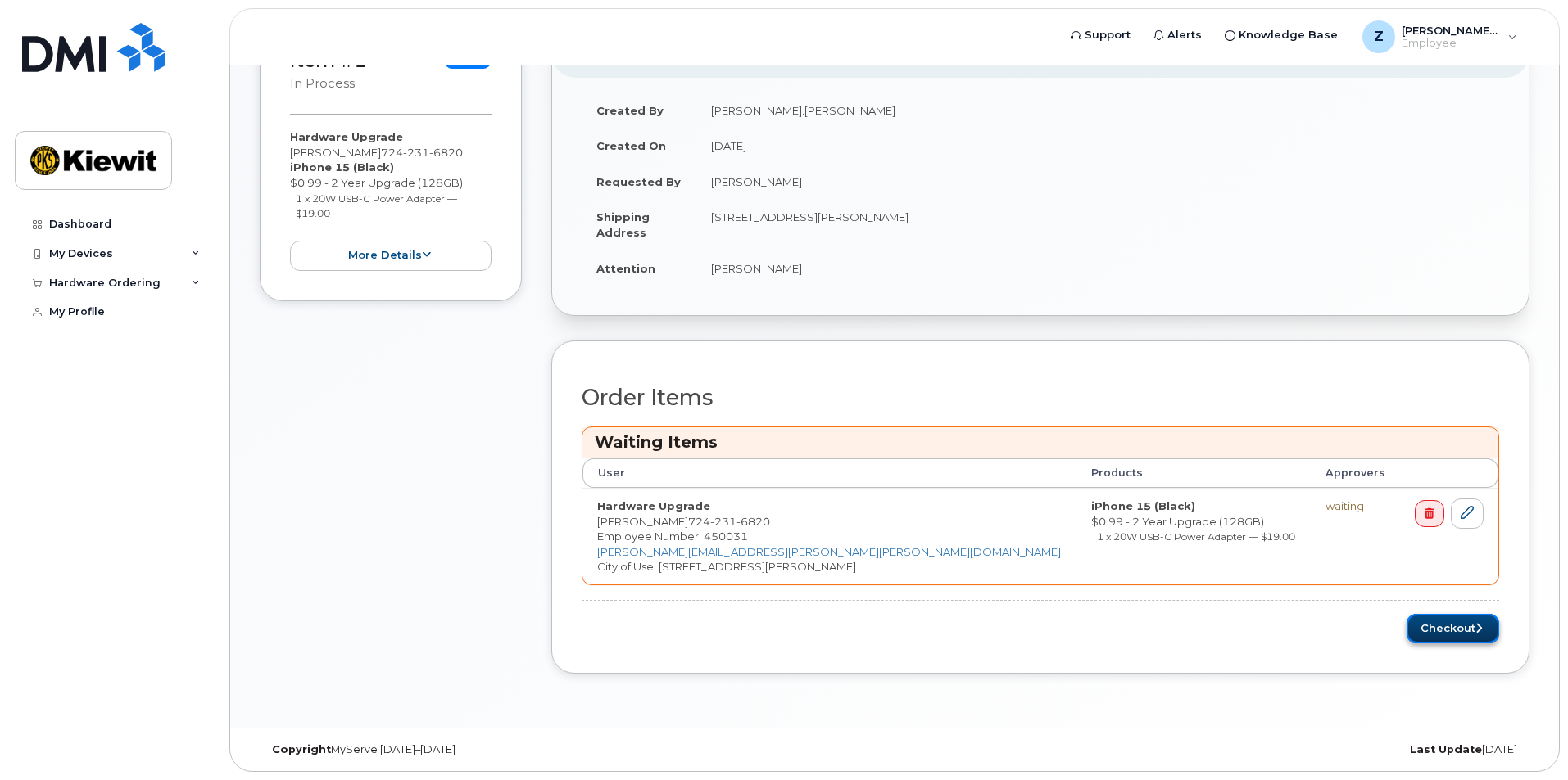
click at [1450, 628] on button "Checkout" at bounding box center [1453, 629] width 93 height 30
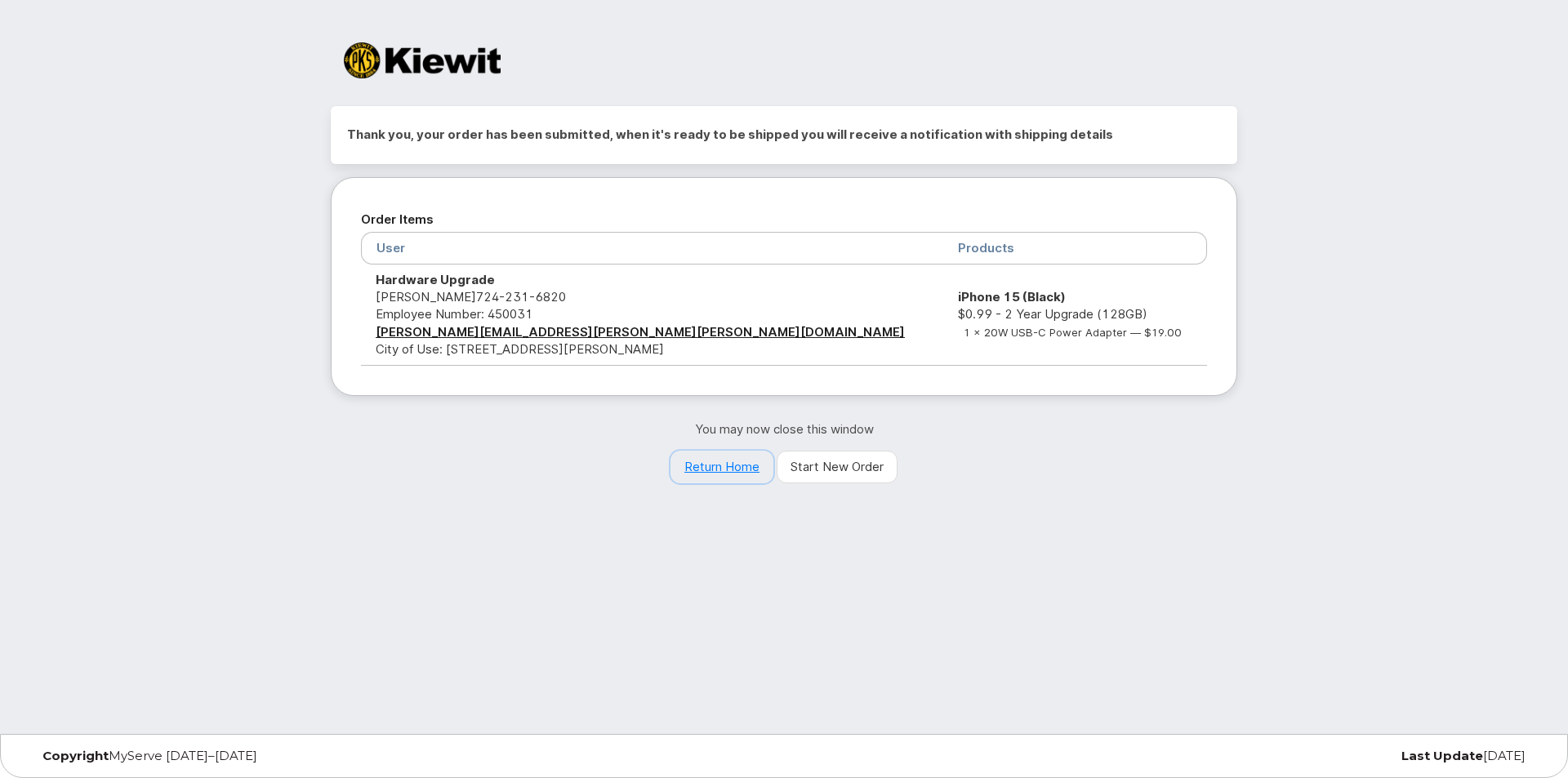
click at [725, 479] on link "Return Home" at bounding box center [722, 467] width 103 height 33
